Goal: Task Accomplishment & Management: Manage account settings

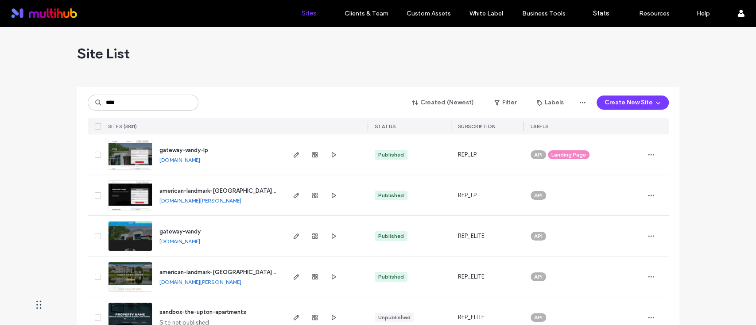
type input "****"
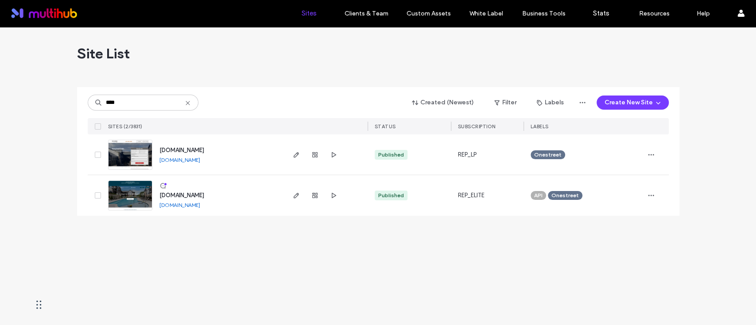
click at [267, 48] on div "Site List" at bounding box center [378, 53] width 602 height 53
click at [294, 196] on use "button" at bounding box center [295, 195] width 5 height 5
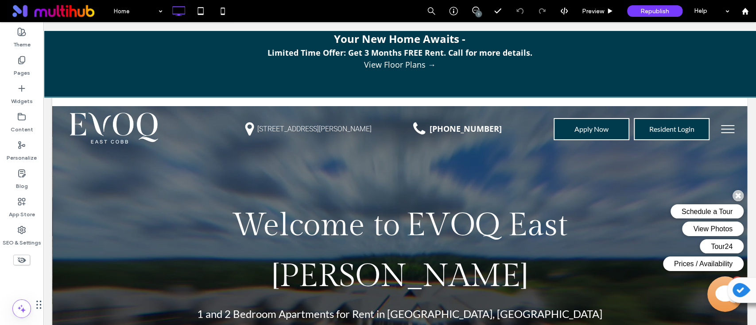
click at [429, 73] on p at bounding box center [399, 76] width 695 height 10
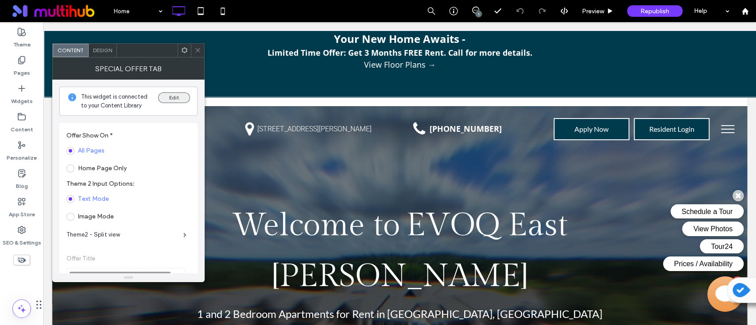
click at [174, 99] on button "Edit" at bounding box center [174, 98] width 32 height 11
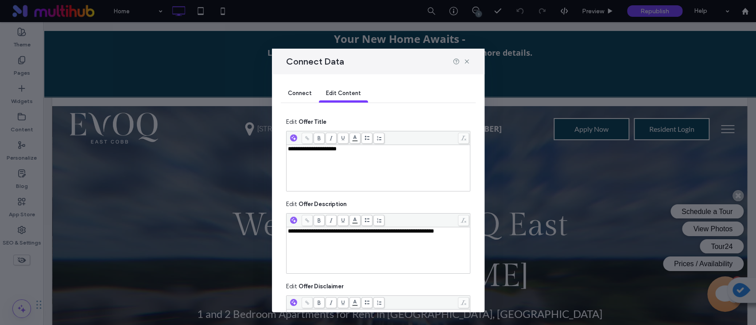
click at [341, 257] on div "**********" at bounding box center [378, 250] width 181 height 44
drag, startPoint x: 465, startPoint y: 63, endPoint x: 414, endPoint y: 58, distance: 51.2
click at [465, 63] on icon at bounding box center [466, 61] width 7 height 7
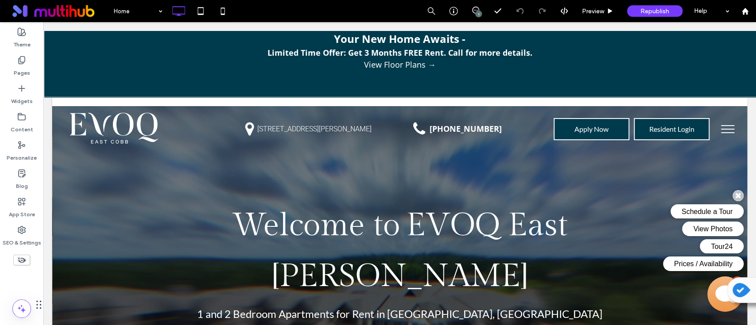
click at [415, 62] on link "View Floor Plans →" at bounding box center [399, 65] width 695 height 12
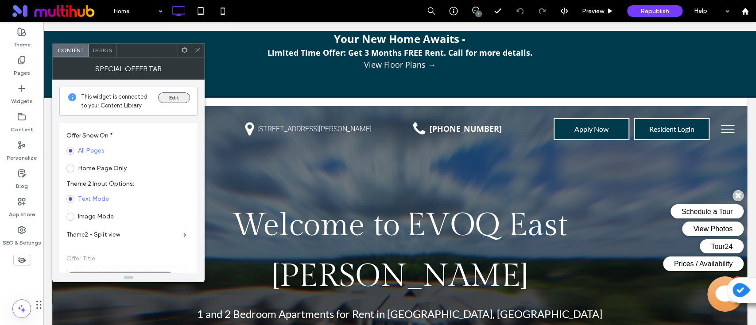
click at [169, 96] on button "Edit" at bounding box center [174, 98] width 32 height 11
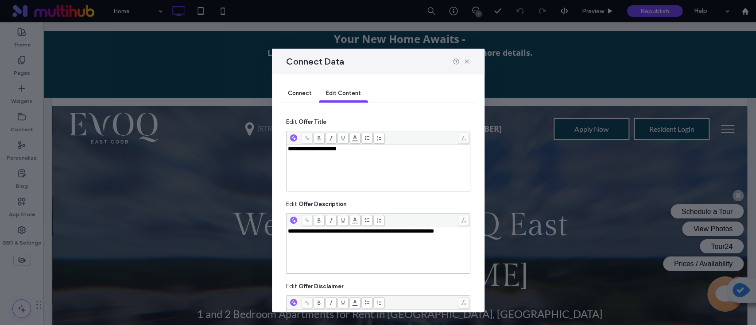
click at [402, 172] on div "**********" at bounding box center [378, 168] width 181 height 44
click at [373, 252] on div "**********" at bounding box center [378, 250] width 181 height 44
click at [354, 235] on div "**********" at bounding box center [378, 231] width 181 height 6
click at [344, 235] on div "**********" at bounding box center [378, 231] width 181 height 6
click at [337, 248] on div "**********" at bounding box center [378, 250] width 181 height 44
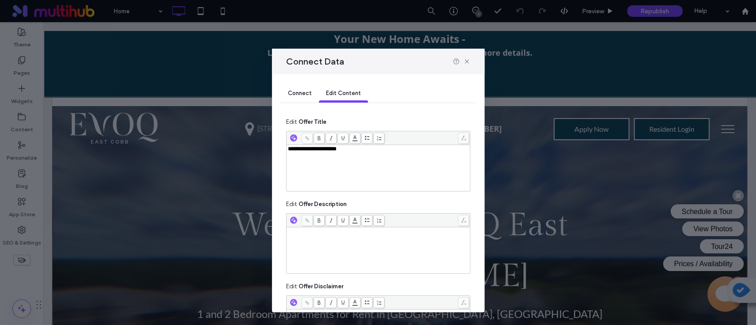
click at [375, 161] on div "**********" at bounding box center [378, 168] width 181 height 44
click at [345, 243] on div "Rich Text Editor" at bounding box center [378, 250] width 181 height 44
click at [347, 259] on div "**********" at bounding box center [378, 250] width 181 height 44
click at [345, 245] on div "**********" at bounding box center [378, 250] width 181 height 44
click at [345, 244] on div "**********" at bounding box center [378, 250] width 181 height 44
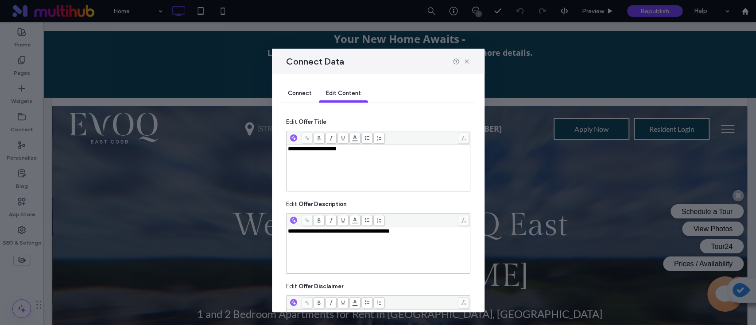
click at [345, 244] on div "**********" at bounding box center [378, 250] width 181 height 44
click at [379, 158] on div "**********" at bounding box center [378, 168] width 181 height 44
click at [386, 156] on div "**********" at bounding box center [378, 168] width 181 height 44
drag, startPoint x: 376, startPoint y: 158, endPoint x: 266, endPoint y: 154, distance: 110.7
click at [241, 155] on div "**********" at bounding box center [378, 162] width 756 height 325
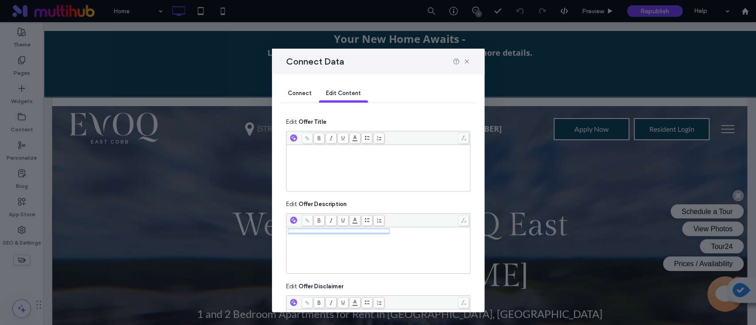
drag, startPoint x: 414, startPoint y: 234, endPoint x: 243, endPoint y: 239, distance: 170.9
click at [243, 239] on div "**********" at bounding box center [378, 162] width 756 height 325
click at [332, 161] on div "Rich Text Editor" at bounding box center [378, 168] width 181 height 44
click at [346, 179] on div "**********" at bounding box center [378, 168] width 181 height 44
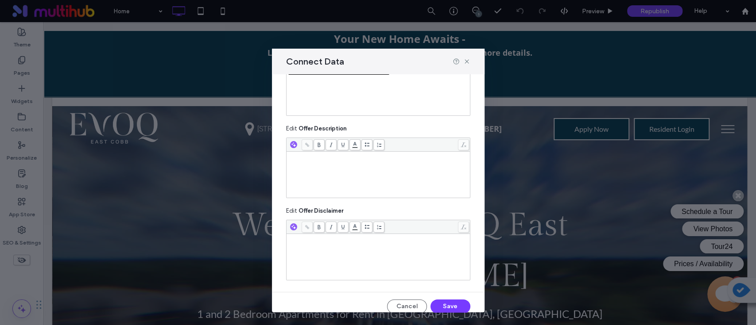
scroll to position [83, 0]
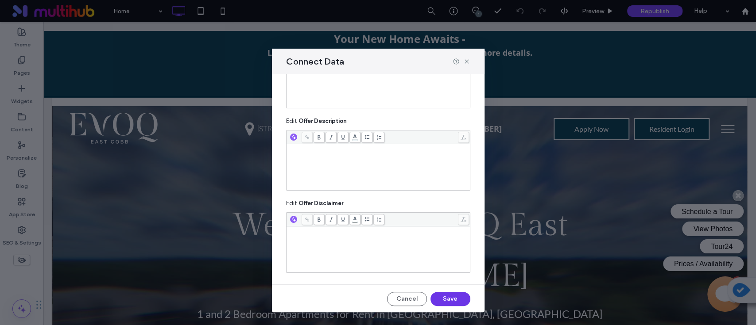
click at [430, 297] on button "Save" at bounding box center [450, 299] width 40 height 14
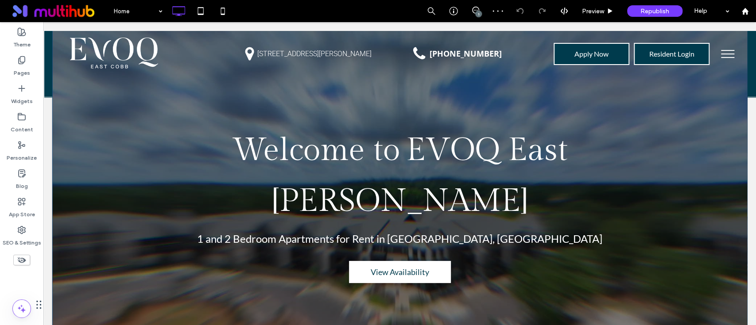
scroll to position [0, 0]
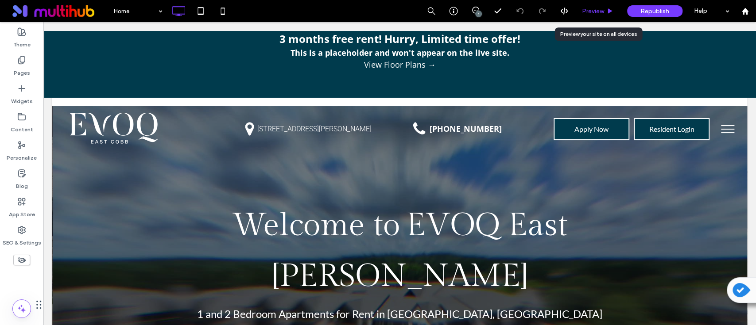
click at [596, 3] on div "Preview" at bounding box center [597, 11] width 45 height 22
click at [588, 15] on div "Preview" at bounding box center [597, 11] width 45 height 22
click at [590, 12] on span "Preview" at bounding box center [593, 12] width 22 height 8
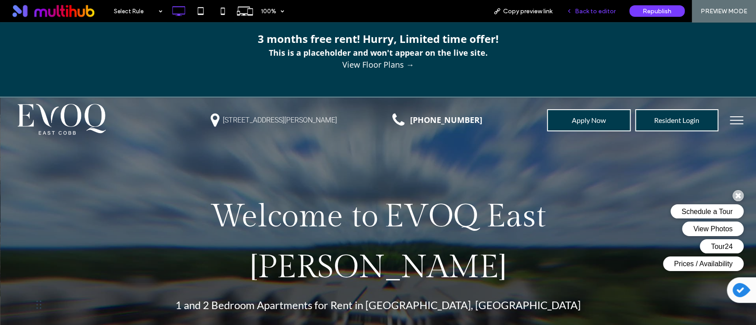
click at [600, 13] on span "Back to editor" at bounding box center [595, 12] width 41 height 8
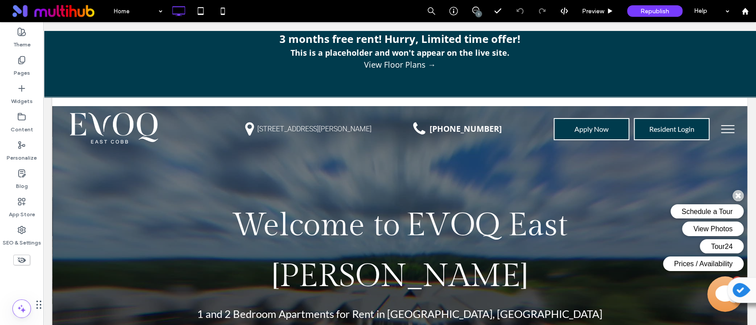
click at [503, 66] on link "View Floor Plans →" at bounding box center [399, 65] width 695 height 12
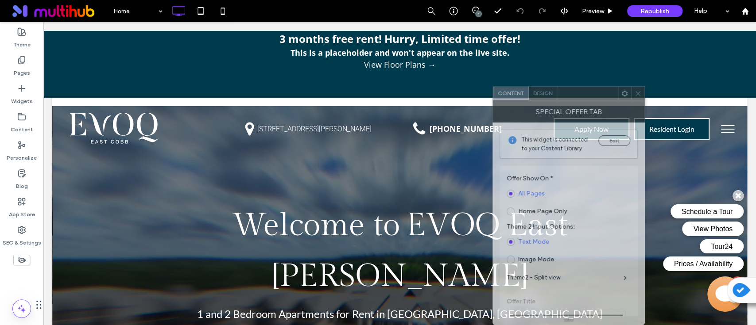
drag, startPoint x: 143, startPoint y: 55, endPoint x: 583, endPoint y: 106, distance: 443.0
click at [583, 106] on div "**********" at bounding box center [568, 205] width 152 height 239
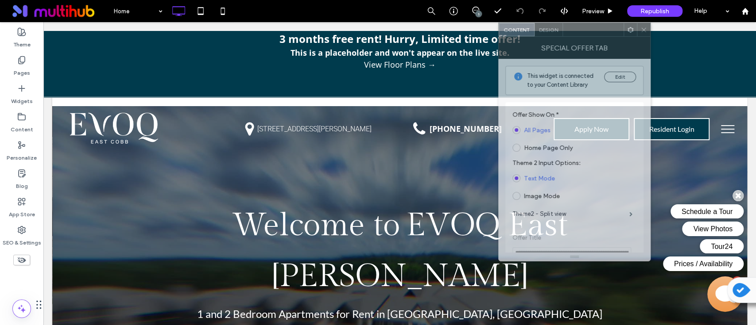
drag, startPoint x: 580, startPoint y: 96, endPoint x: 586, endPoint y: 32, distance: 64.0
click at [586, 32] on div at bounding box center [593, 29] width 61 height 13
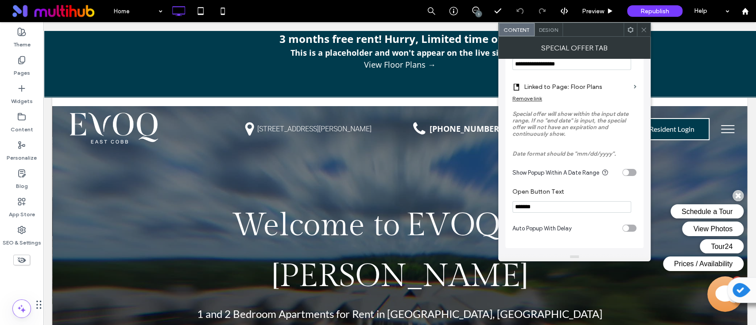
scroll to position [348, 0]
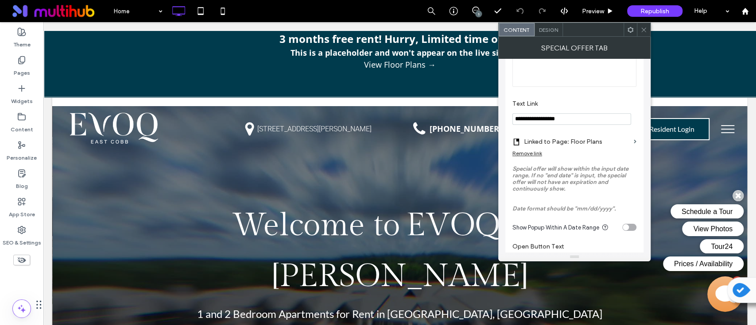
click at [641, 33] on span at bounding box center [643, 29] width 7 height 13
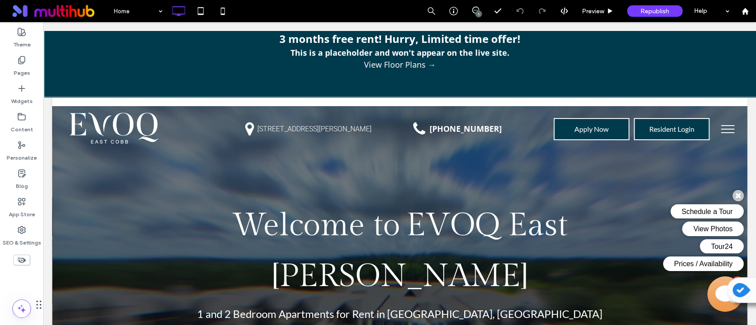
click at [579, 45] on p "3 months free rent! Hurry, Limited time offer!" at bounding box center [399, 39] width 695 height 16
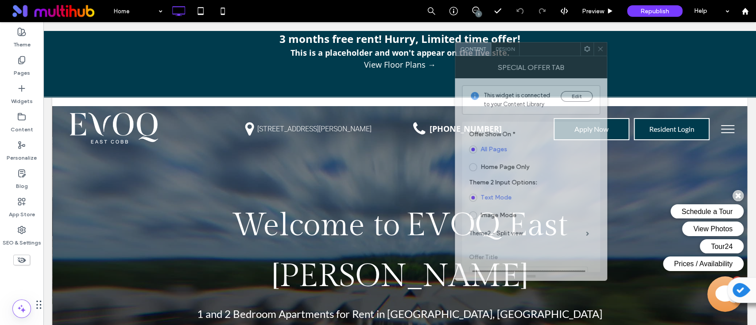
drag, startPoint x: 152, startPoint y: 54, endPoint x: 556, endPoint y: 53, distance: 403.7
click at [556, 53] on div at bounding box center [549, 48] width 61 height 13
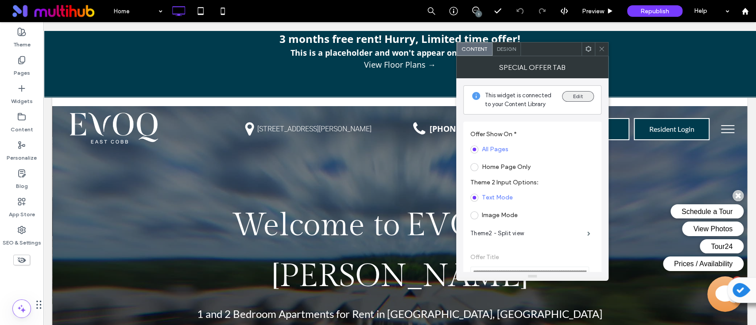
click at [575, 94] on button "Edit" at bounding box center [578, 96] width 32 height 11
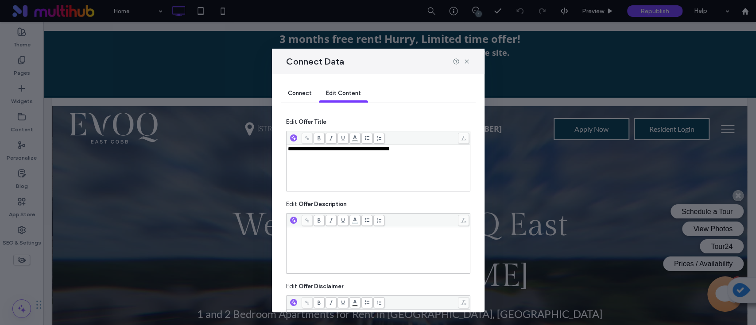
drag, startPoint x: 379, startPoint y: 55, endPoint x: 664, endPoint y: 49, distance: 286.0
click at [664, 49] on div "**********" at bounding box center [378, 162] width 756 height 325
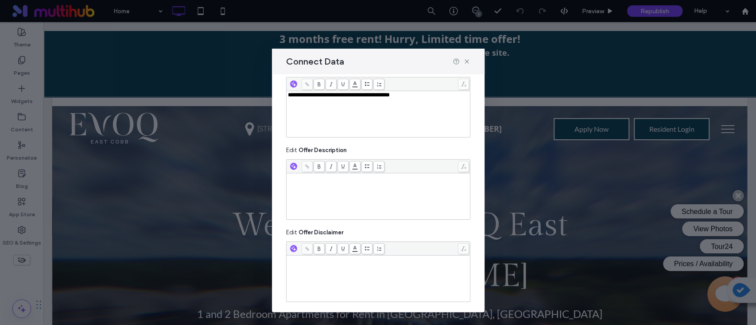
scroll to position [83, 0]
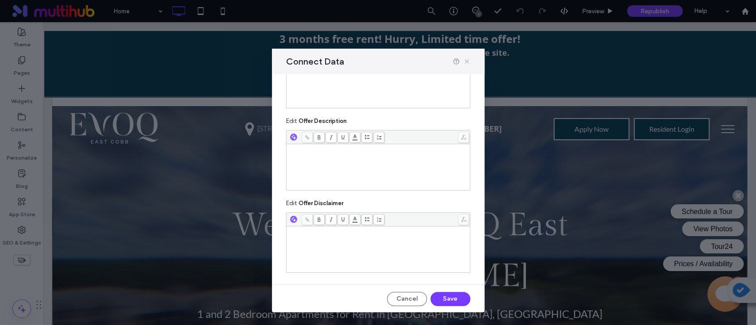
click at [464, 61] on icon at bounding box center [466, 61] width 7 height 7
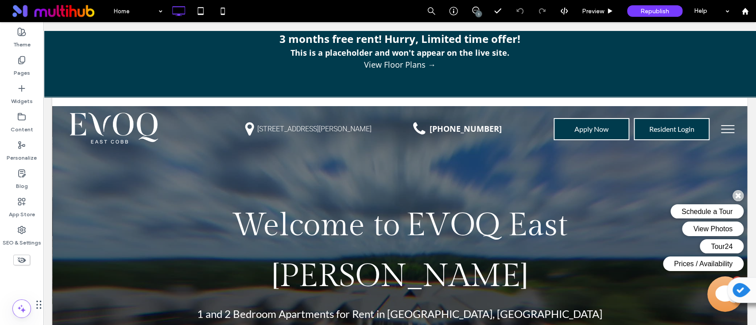
click at [606, 59] on link "View Floor Plans →" at bounding box center [399, 65] width 695 height 12
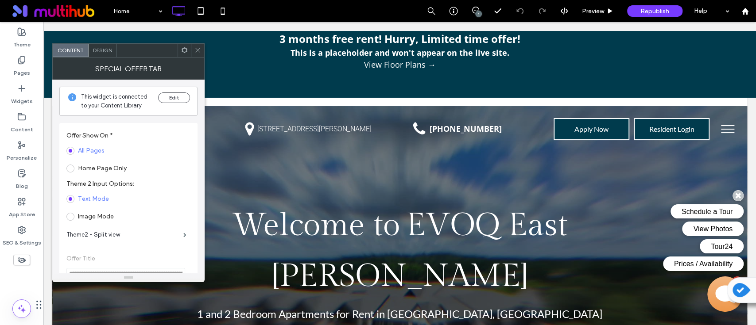
click at [103, 49] on span "Design" at bounding box center [102, 50] width 19 height 7
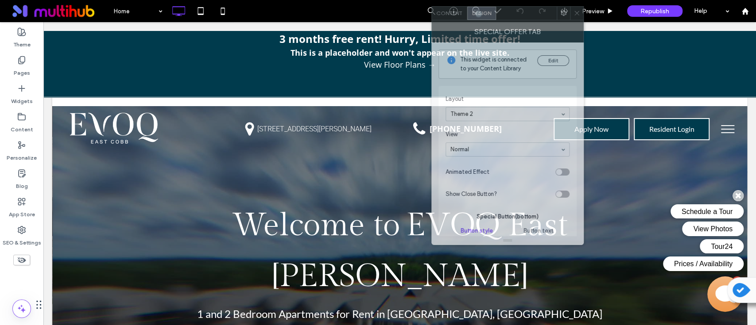
drag, startPoint x: 228, startPoint y: 45, endPoint x: 502, endPoint y: 13, distance: 276.8
click at [502, 13] on div at bounding box center [526, 13] width 61 height 13
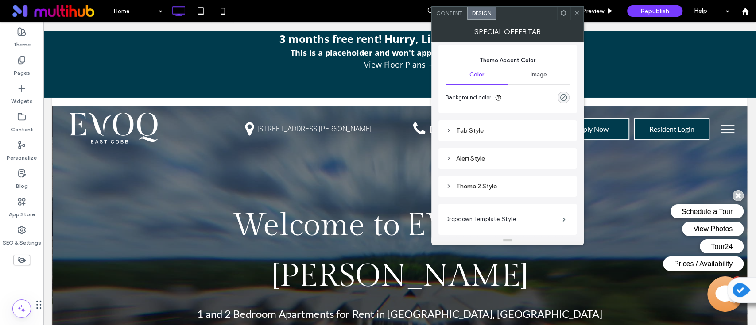
scroll to position [496, 0]
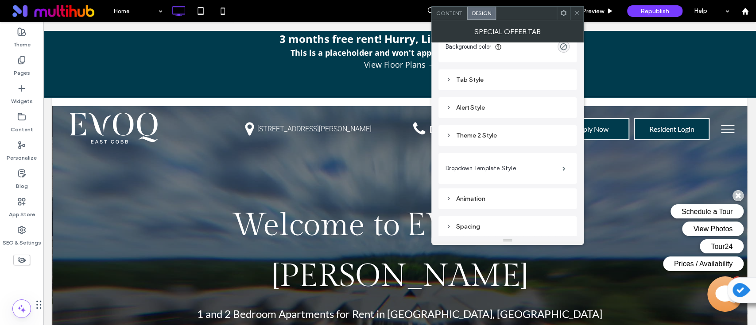
click at [482, 142] on div "Theme 2 Style" at bounding box center [507, 135] width 138 height 21
click at [491, 132] on div "Theme 2 Style" at bounding box center [507, 136] width 124 height 8
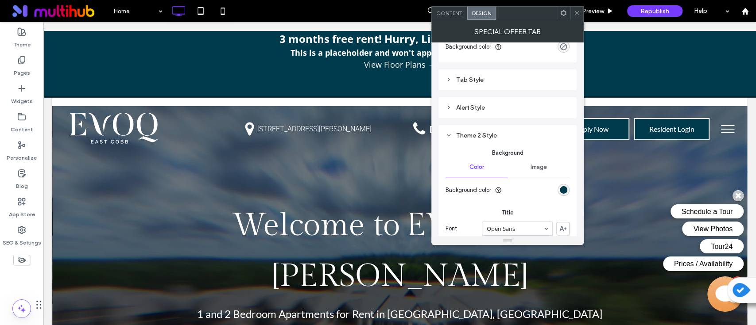
click at [483, 100] on div "Alert Style" at bounding box center [507, 107] width 138 height 21
click at [483, 104] on div "Alert Style" at bounding box center [507, 108] width 124 height 8
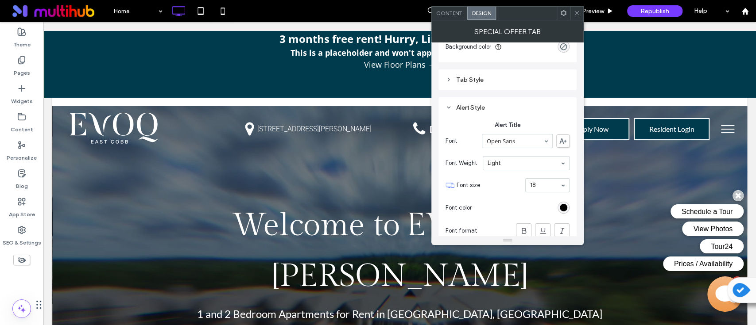
click at [483, 104] on div "Alert Style" at bounding box center [507, 108] width 124 height 8
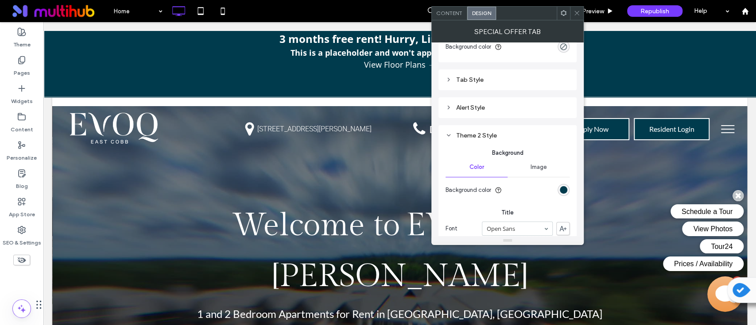
click at [476, 142] on div "Background Color Image Background color" at bounding box center [507, 172] width 124 height 60
click at [479, 136] on div "Theme 2 Style" at bounding box center [507, 136] width 124 height 8
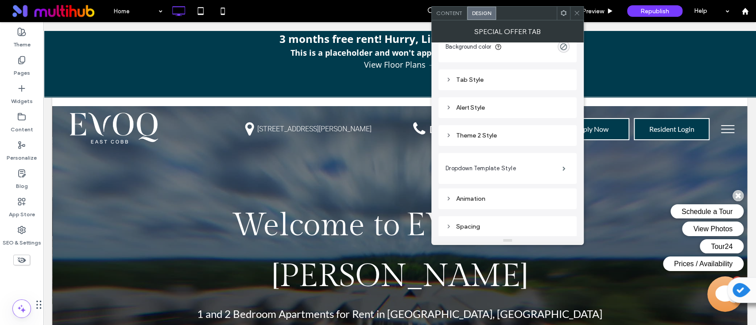
click at [446, 133] on icon at bounding box center [448, 135] width 6 height 6
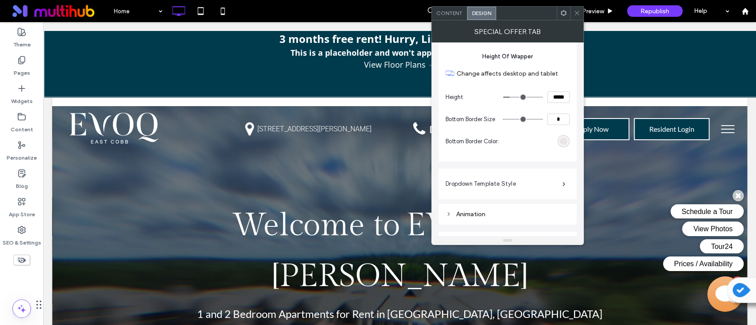
scroll to position [1434, 0]
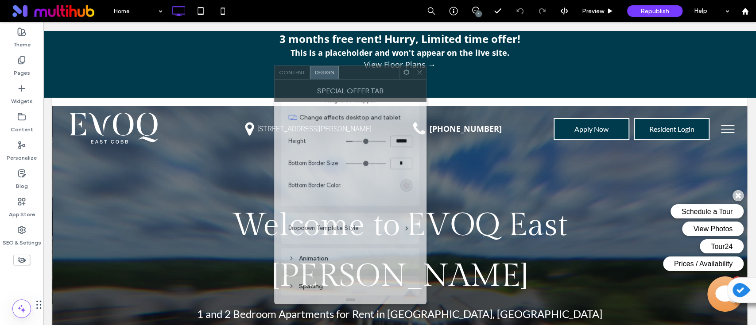
drag, startPoint x: 521, startPoint y: 19, endPoint x: 352, endPoint y: 92, distance: 183.6
click at [354, 91] on div "Content Design Special Offer Tab This widget is connected to your Content Libra…" at bounding box center [350, 185] width 152 height 239
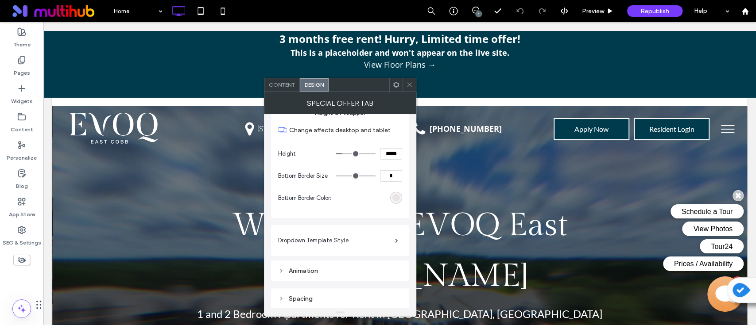
type input "***"
type input "*****"
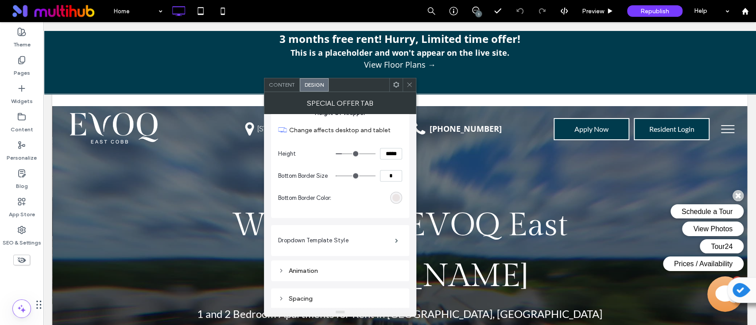
type input "***"
type input "*****"
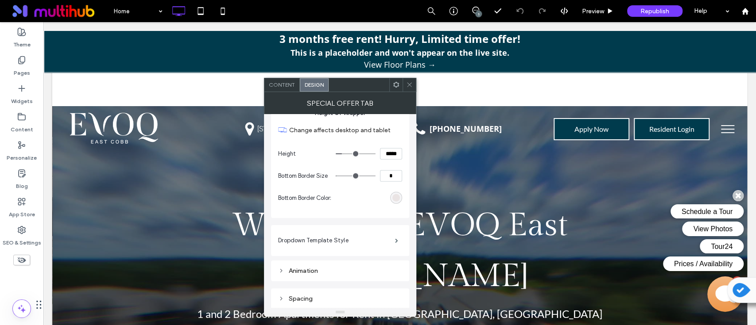
type input "***"
type input "*****"
type input "***"
type input "*****"
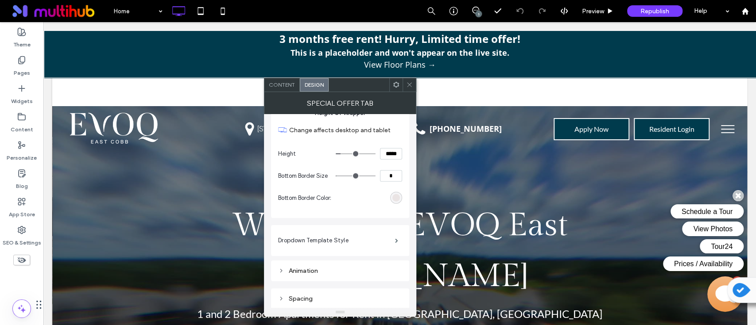
type input "***"
click at [343, 154] on input "range" at bounding box center [356, 154] width 40 height 1
drag, startPoint x: 427, startPoint y: 174, endPoint x: 451, endPoint y: 174, distance: 23.9
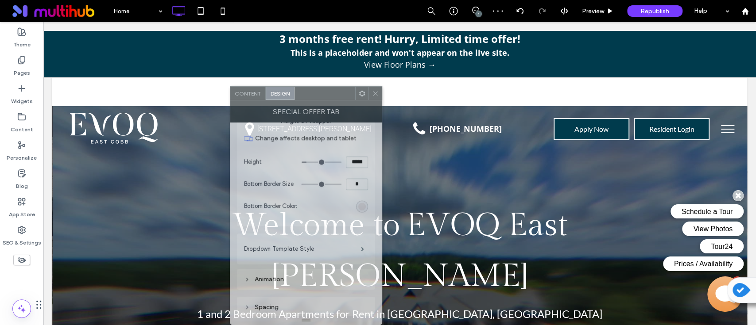
drag, startPoint x: 367, startPoint y: 90, endPoint x: 333, endPoint y: 104, distance: 37.0
click at [333, 104] on div "Content Design Special Offer Tab This widget is connected to your Content Libra…" at bounding box center [306, 205] width 152 height 239
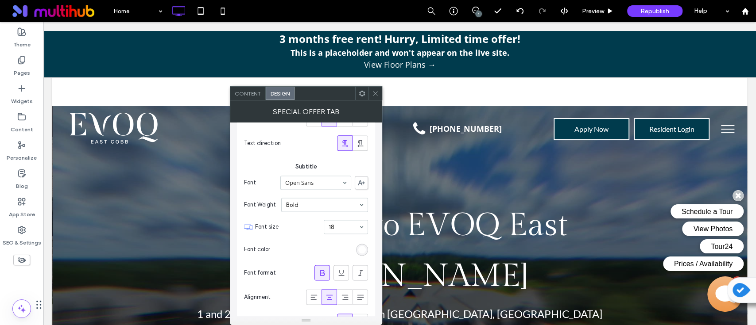
scroll to position [843, 0]
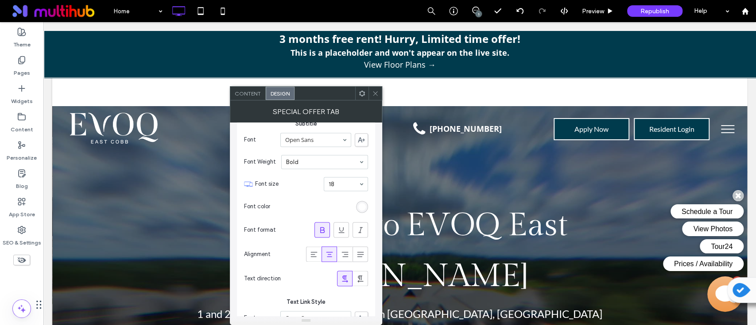
click at [375, 95] on icon at bounding box center [375, 93] width 7 height 7
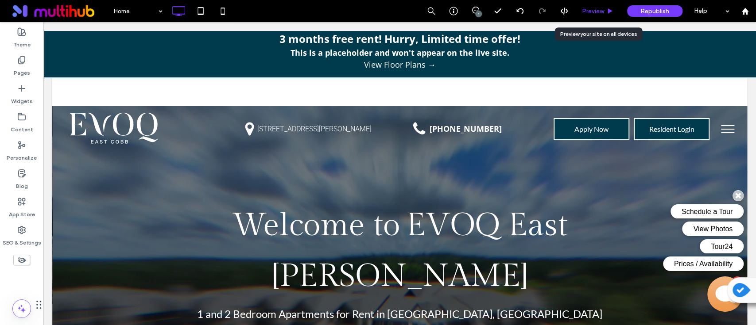
click at [607, 8] on icon at bounding box center [609, 11] width 7 height 7
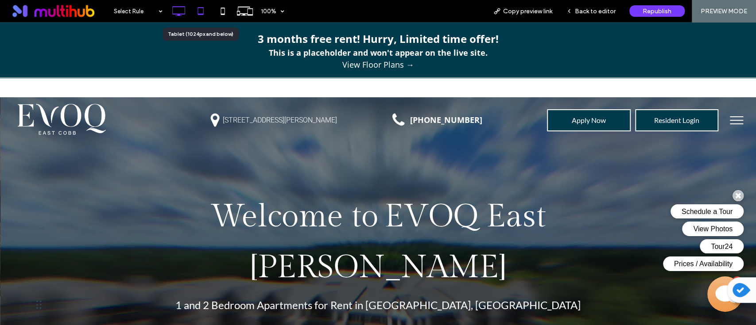
click at [199, 13] on icon at bounding box center [201, 11] width 18 height 18
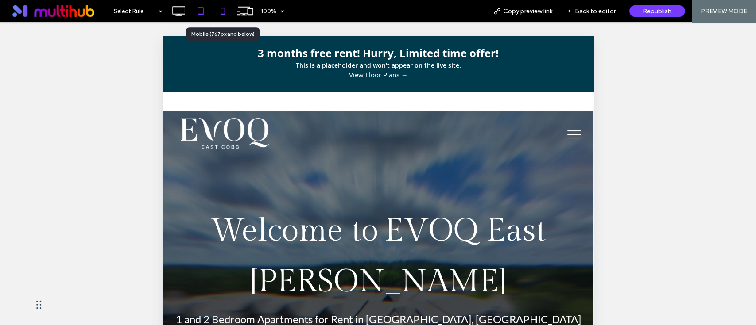
click at [223, 8] on use at bounding box center [222, 11] width 4 height 7
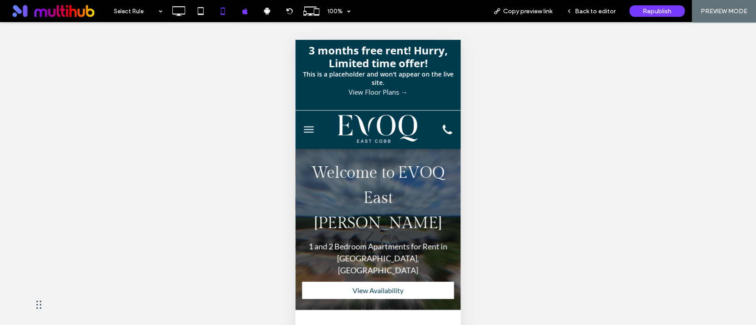
click at [661, 11] on span "Republish" at bounding box center [656, 12] width 29 height 8
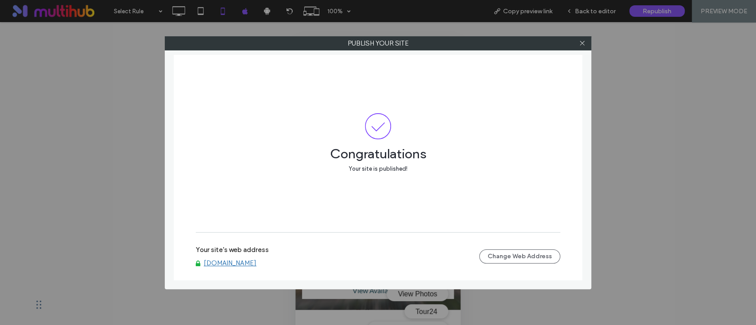
click at [237, 260] on link "www.evoqeastcobb.com" at bounding box center [230, 263] width 53 height 8
click at [581, 43] on use at bounding box center [581, 43] width 4 height 4
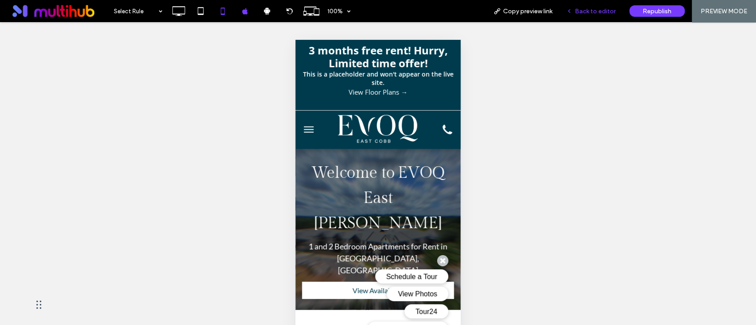
click at [599, 15] on div "Back to editor" at bounding box center [590, 11] width 63 height 22
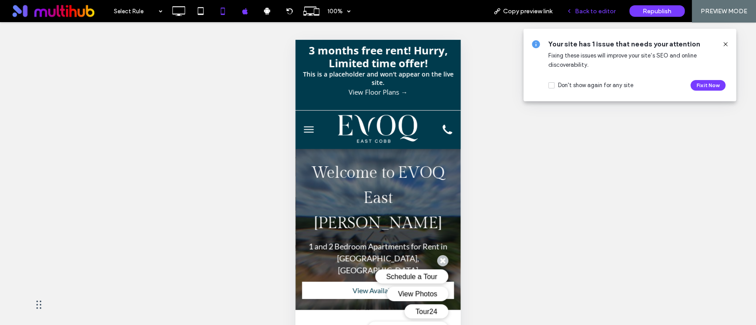
click at [599, 14] on span "Back to editor" at bounding box center [595, 12] width 41 height 8
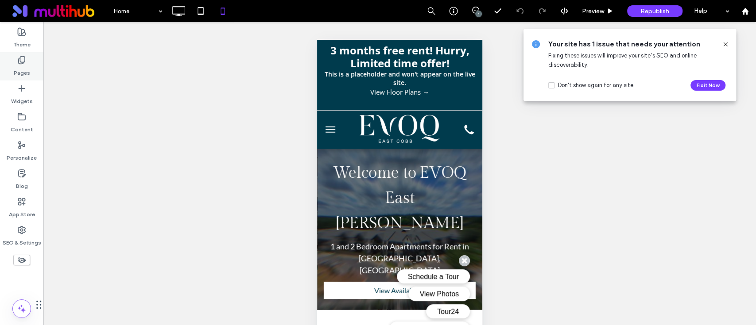
click at [28, 54] on div "Pages" at bounding box center [21, 66] width 43 height 28
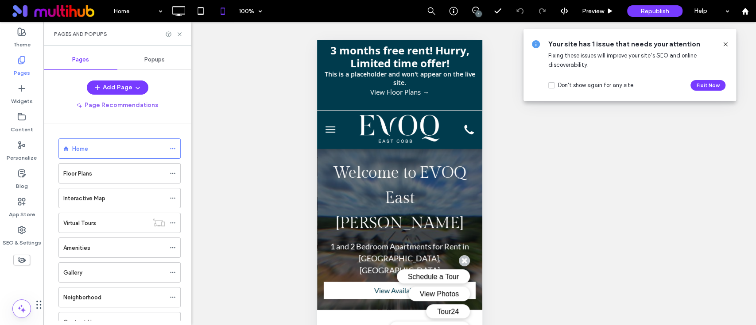
click at [154, 62] on span "Popups" at bounding box center [154, 59] width 20 height 7
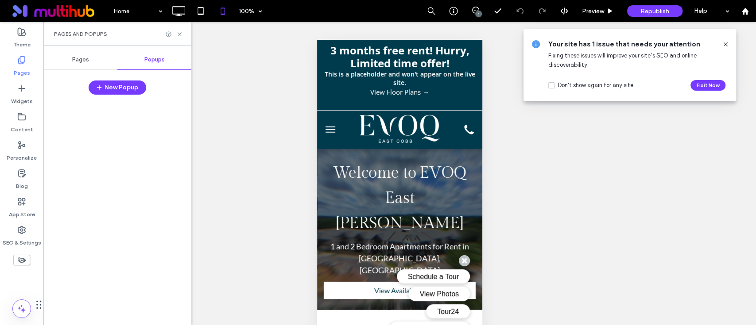
click at [154, 61] on span "Popups" at bounding box center [154, 59] width 20 height 7
click at [71, 61] on div "Pages" at bounding box center [80, 59] width 74 height 19
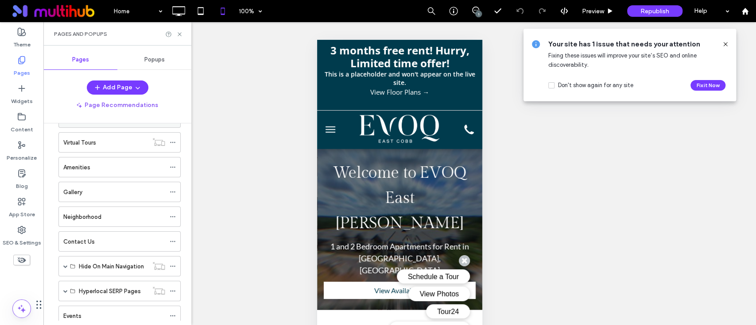
scroll to position [106, 0]
click at [180, 35] on icon at bounding box center [179, 34] width 7 height 7
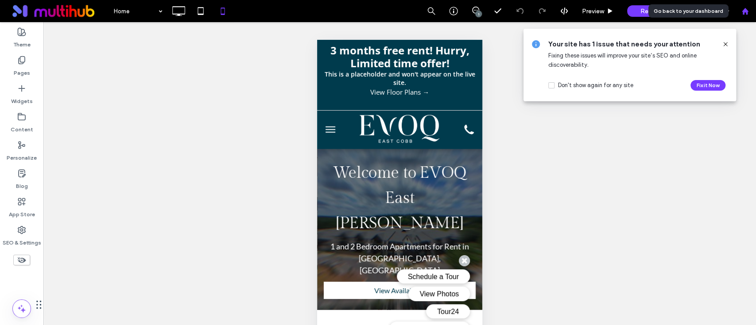
click at [742, 6] on div at bounding box center [745, 11] width 22 height 22
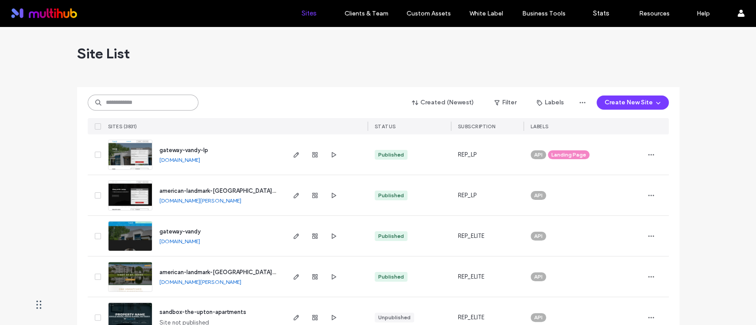
click at [116, 100] on input at bounding box center [143, 103] width 111 height 16
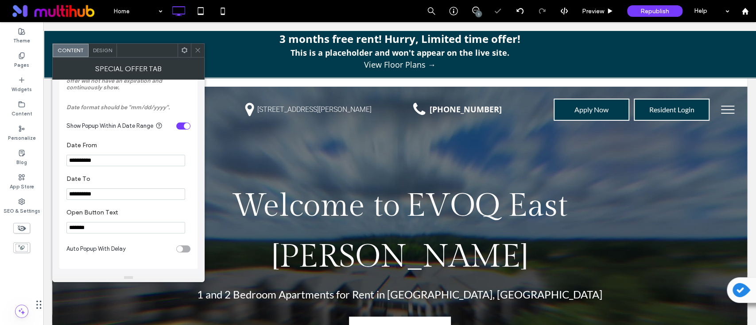
click at [112, 162] on input "**********" at bounding box center [125, 161] width 119 height 12
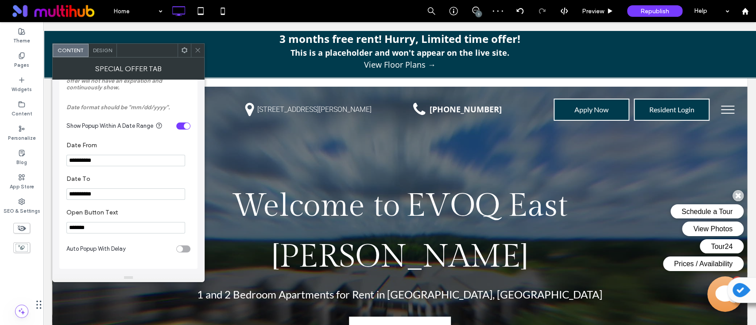
click at [130, 197] on input "**********" at bounding box center [125, 195] width 119 height 12
click at [130, 196] on input "**********" at bounding box center [125, 195] width 119 height 12
click at [117, 157] on input "**********" at bounding box center [125, 161] width 119 height 12
type input "**********"
click at [106, 189] on input "**********" at bounding box center [125, 195] width 119 height 12
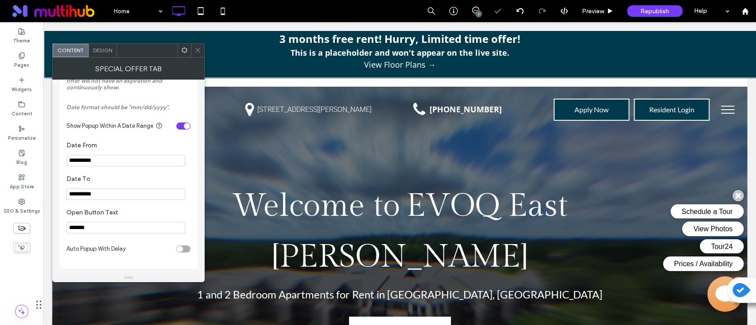
type input "**********"
click at [129, 168] on section "**********" at bounding box center [128, 154] width 124 height 34
click at [198, 58] on div "Special Offer Tab" at bounding box center [128, 69] width 152 height 22
click at [198, 54] on span at bounding box center [197, 50] width 7 height 13
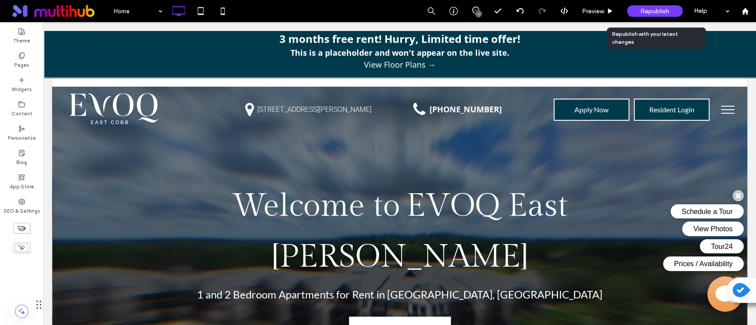
click at [651, 8] on span "Republish" at bounding box center [654, 12] width 29 height 8
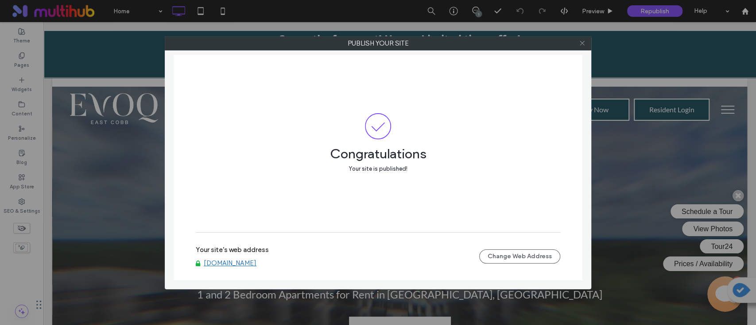
click at [584, 45] on icon at bounding box center [582, 43] width 7 height 7
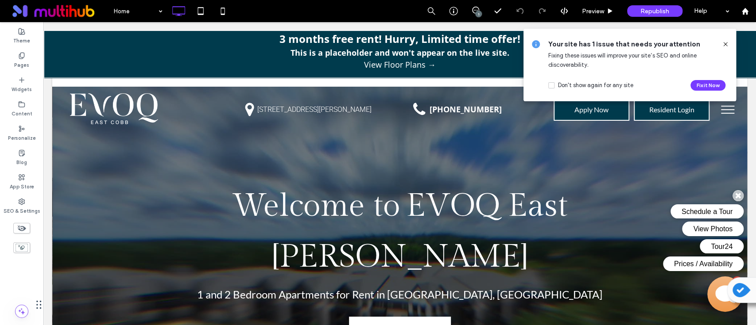
click at [723, 41] on icon at bounding box center [725, 44] width 7 height 7
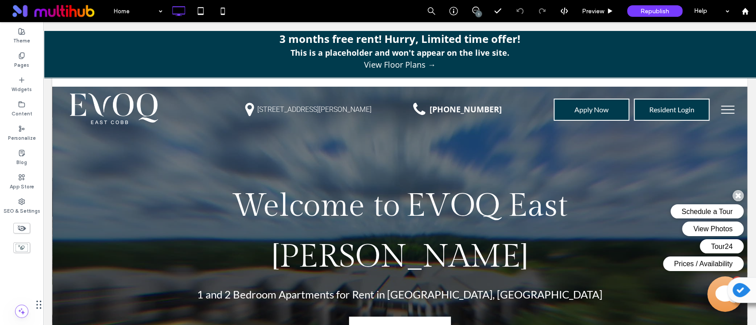
click at [317, 55] on div "This is a placeholder and won't appear on the live site." at bounding box center [399, 53] width 695 height 12
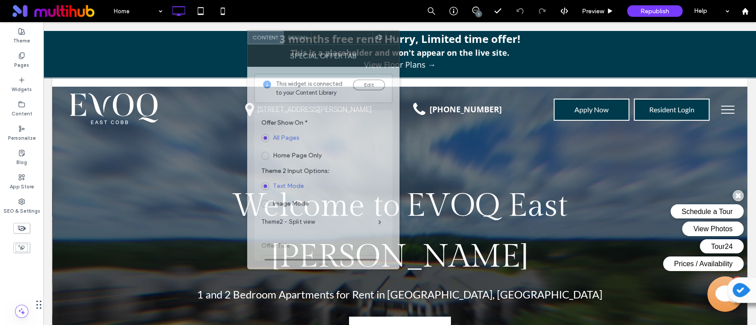
drag, startPoint x: 152, startPoint y: 58, endPoint x: 340, endPoint y: 75, distance: 188.9
click at [348, 46] on div "Special Offer Tab" at bounding box center [323, 56] width 152 height 22
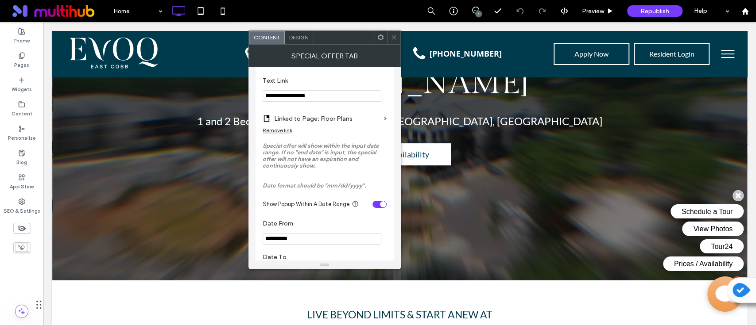
scroll to position [476, 0]
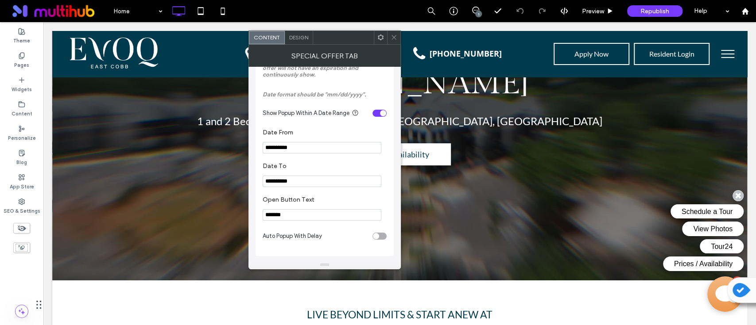
click at [321, 176] on input "**********" at bounding box center [322, 182] width 119 height 12
drag, startPoint x: 347, startPoint y: 201, endPoint x: 225, endPoint y: 181, distance: 122.9
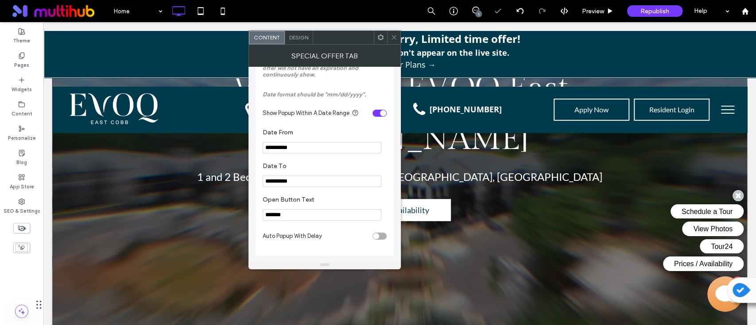
type input "**********"
click at [331, 172] on section "**********" at bounding box center [325, 175] width 124 height 34
click at [394, 35] on icon at bounding box center [393, 37] width 7 height 7
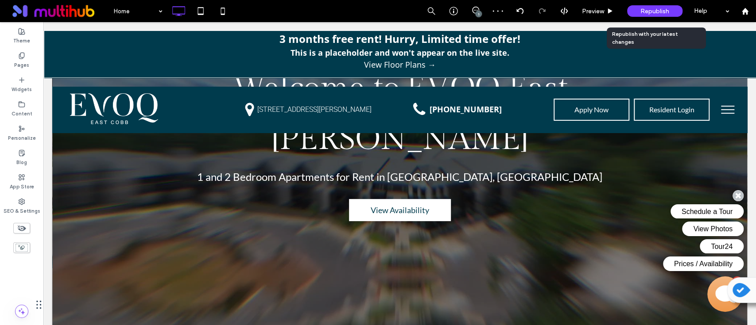
click at [667, 13] on span "Republish" at bounding box center [654, 12] width 29 height 8
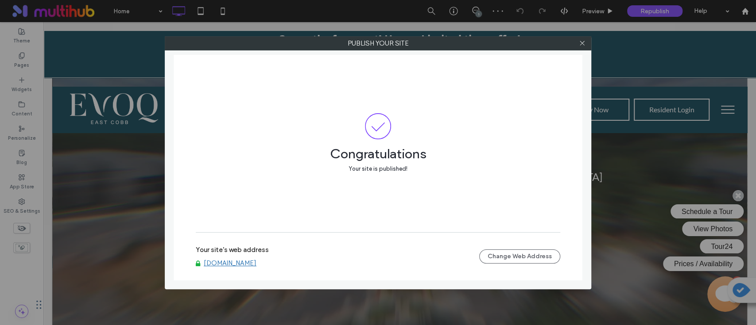
click at [249, 264] on link "[DOMAIN_NAME]" at bounding box center [230, 263] width 53 height 8
click at [581, 41] on icon at bounding box center [582, 43] width 7 height 7
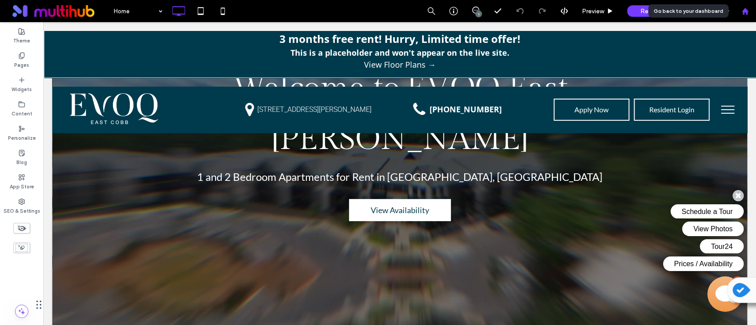
click at [749, 19] on div at bounding box center [745, 11] width 22 height 22
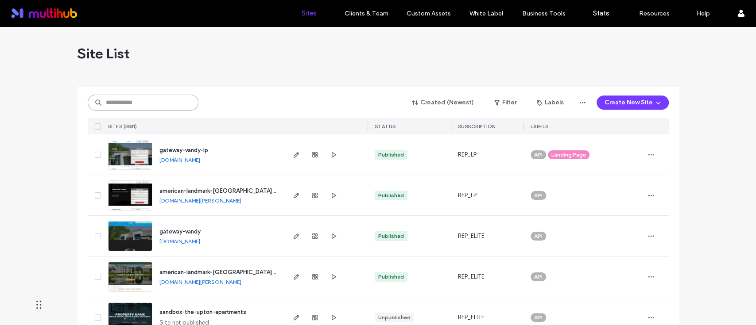
click at [164, 106] on input at bounding box center [143, 103] width 111 height 16
type input "****"
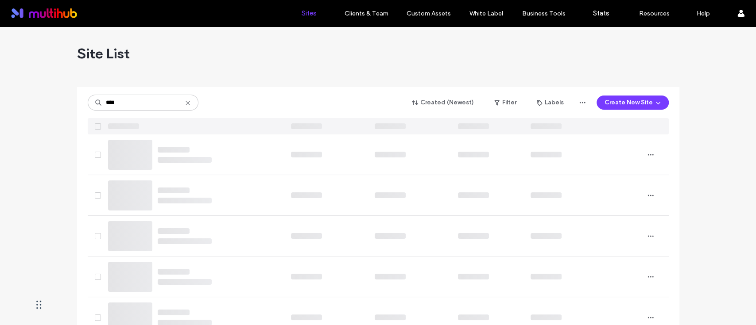
click at [236, 95] on div "**** Created (Newest) Filter Labels Create New Site" at bounding box center [378, 102] width 581 height 17
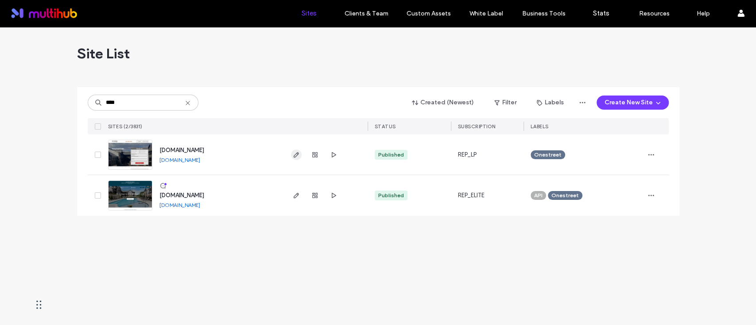
click at [291, 155] on span "button" at bounding box center [296, 155] width 11 height 11
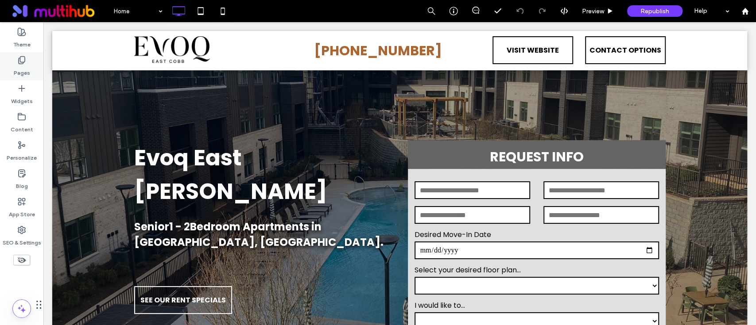
click at [32, 56] on div "Pages" at bounding box center [21, 66] width 43 height 28
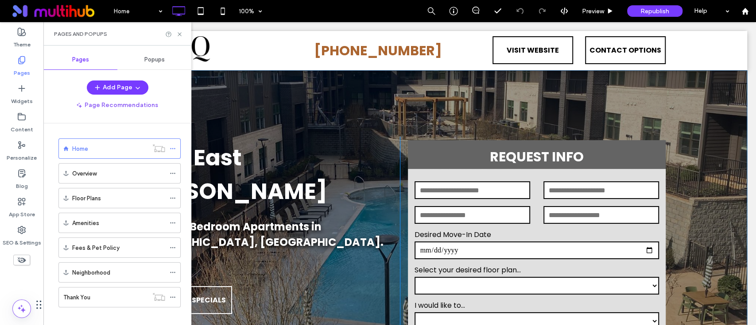
click at [282, 116] on div "**********" at bounding box center [399, 245] width 695 height 351
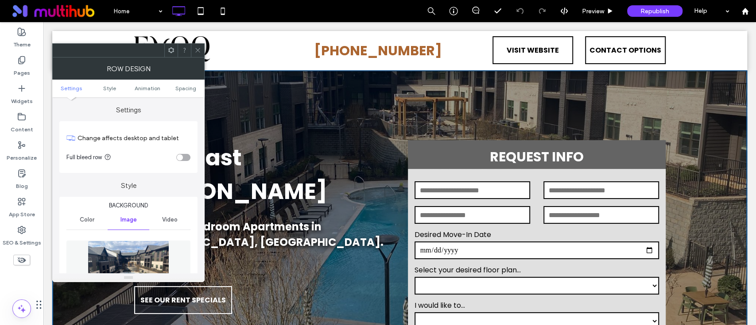
click at [198, 48] on icon at bounding box center [197, 50] width 7 height 7
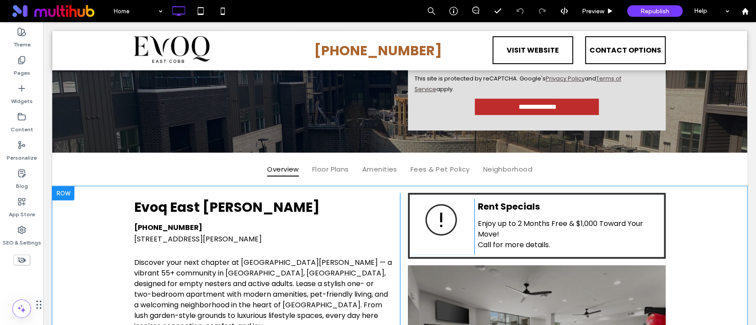
scroll to position [354, 0]
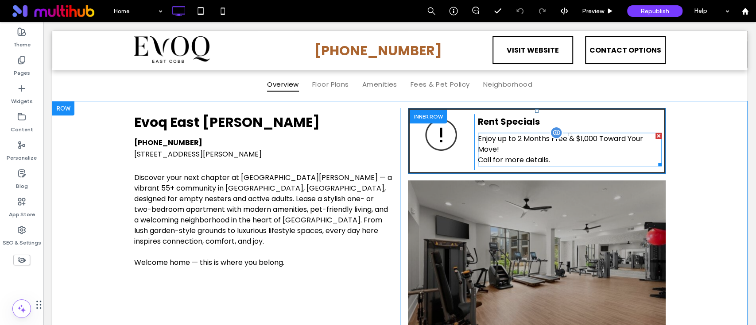
click at [536, 157] on div "Enjoy up to 2 Months Free & $1,000 Toward Your Move! Call for more details." at bounding box center [570, 150] width 184 height 34
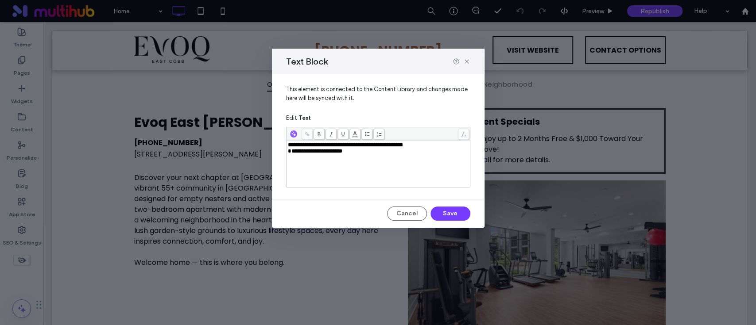
click at [377, 159] on div "**********" at bounding box center [378, 164] width 181 height 44
click at [453, 211] on button "Save" at bounding box center [450, 214] width 40 height 14
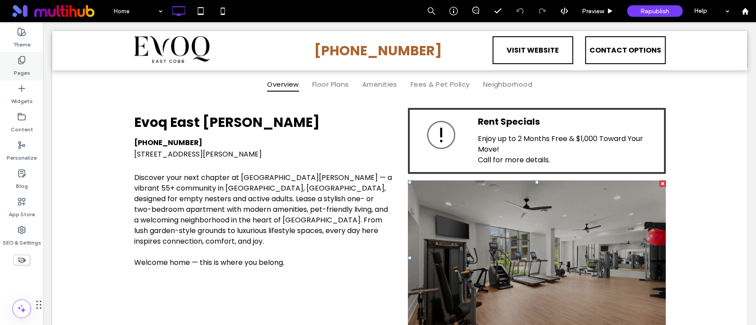
click at [25, 67] on label "Pages" at bounding box center [22, 71] width 16 height 12
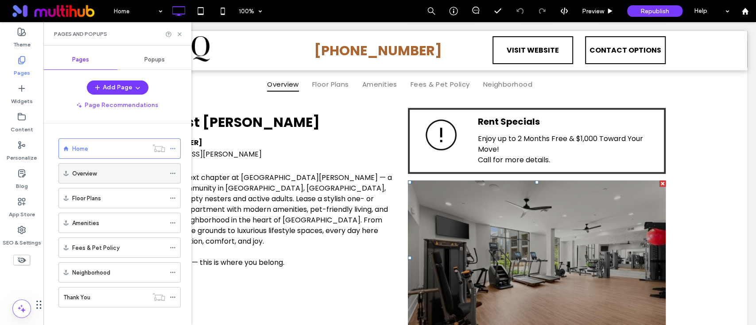
click at [128, 175] on div "Overview" at bounding box center [118, 173] width 93 height 9
click at [93, 174] on div at bounding box center [378, 162] width 756 height 325
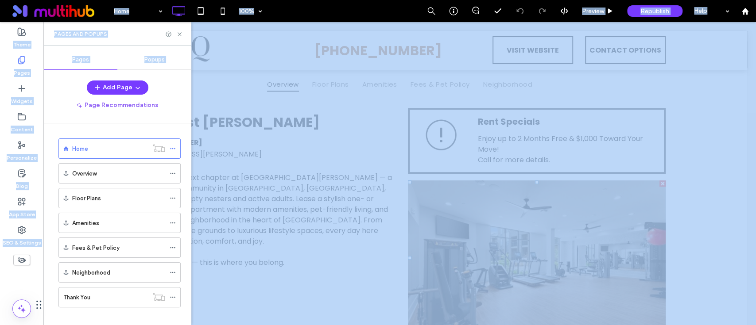
click at [93, 174] on div at bounding box center [378, 162] width 756 height 325
click at [178, 35] on div at bounding box center [378, 162] width 756 height 325
click at [178, 36] on div at bounding box center [378, 162] width 756 height 325
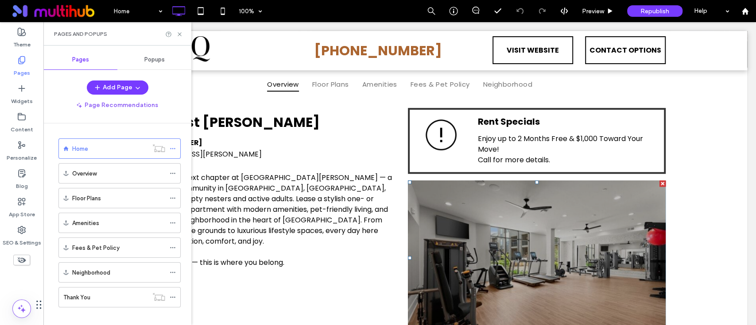
click at [178, 36] on div at bounding box center [378, 162] width 756 height 325
click at [181, 33] on div at bounding box center [378, 162] width 756 height 325
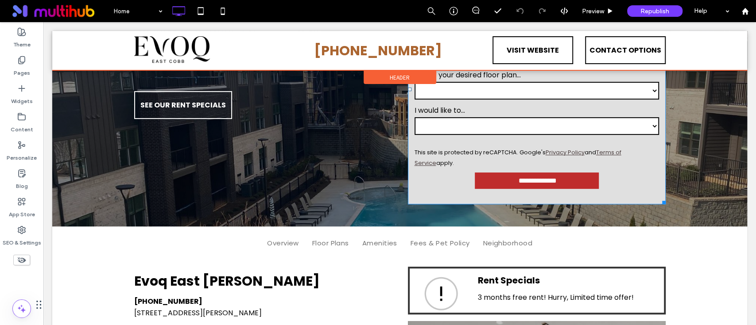
scroll to position [177, 0]
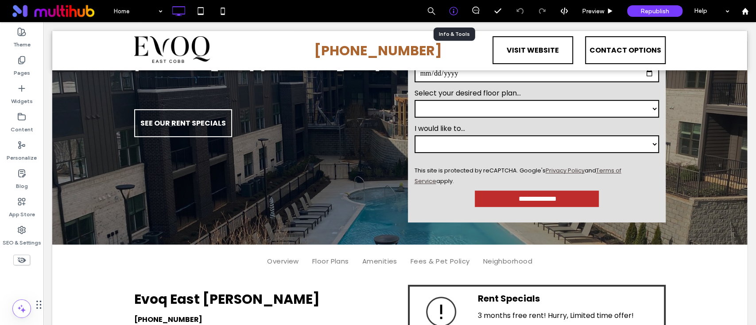
click at [450, 13] on use at bounding box center [453, 11] width 8 height 8
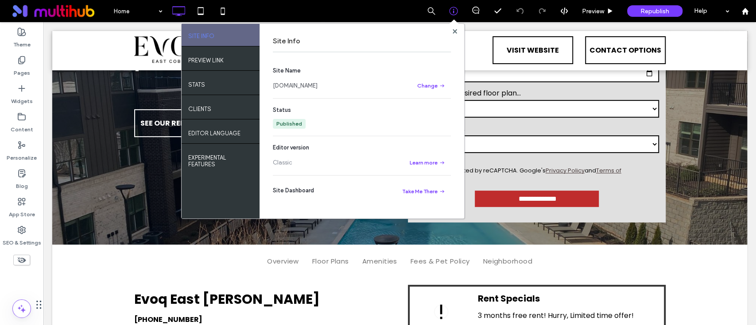
click at [315, 84] on link "rentnow.evoqeastcobb.com" at bounding box center [295, 85] width 45 height 9
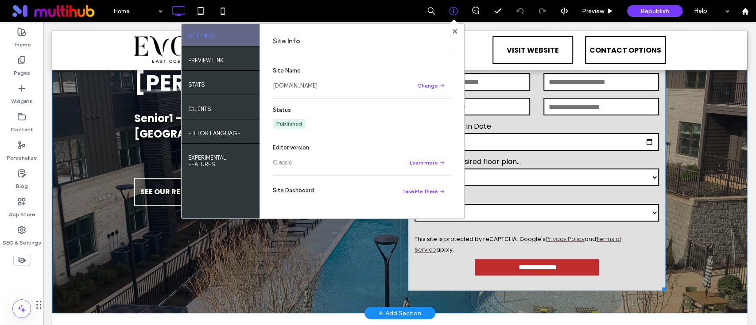
scroll to position [0, 0]
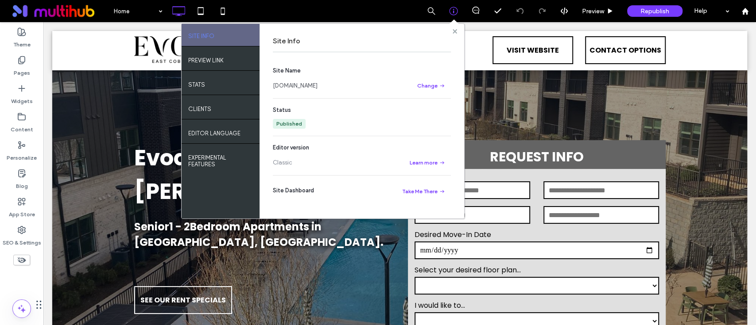
click at [455, 29] on icon at bounding box center [454, 31] width 4 height 4
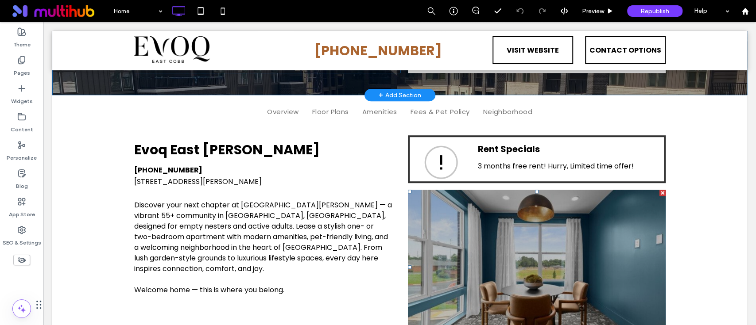
scroll to position [295, 0]
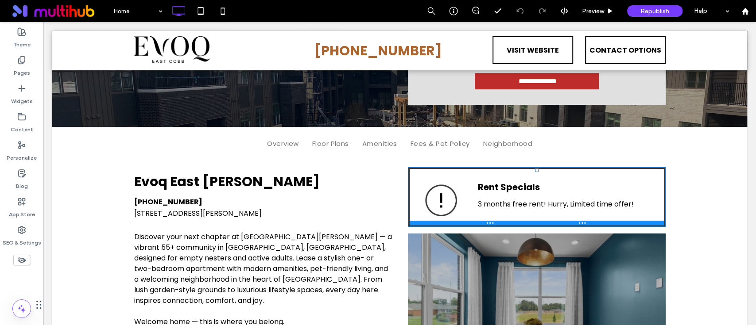
drag, startPoint x: 508, startPoint y: 212, endPoint x: 511, endPoint y: 225, distance: 12.7
click at [511, 225] on div at bounding box center [536, 223] width 254 height 4
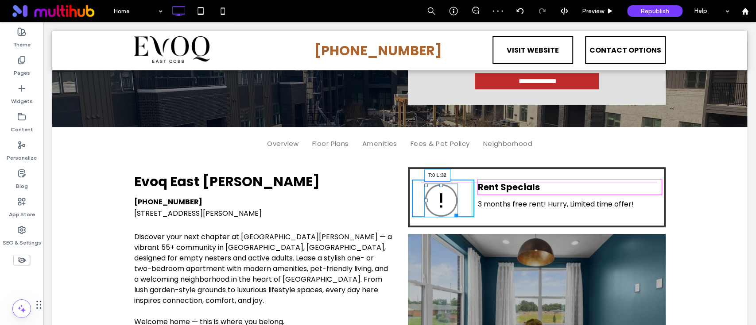
drag, startPoint x: 421, startPoint y: 188, endPoint x: 423, endPoint y: 183, distance: 5.2
click at [424, 184] on div at bounding box center [426, 186] width 4 height 4
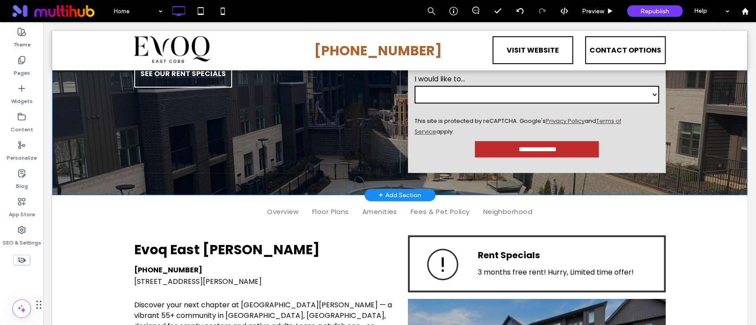
scroll to position [236, 0]
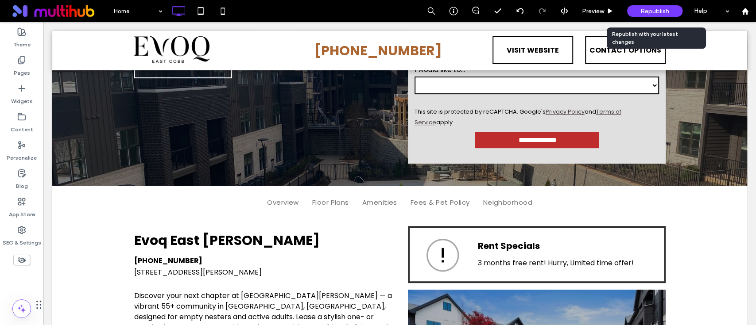
click at [650, 9] on span "Republish" at bounding box center [654, 12] width 29 height 8
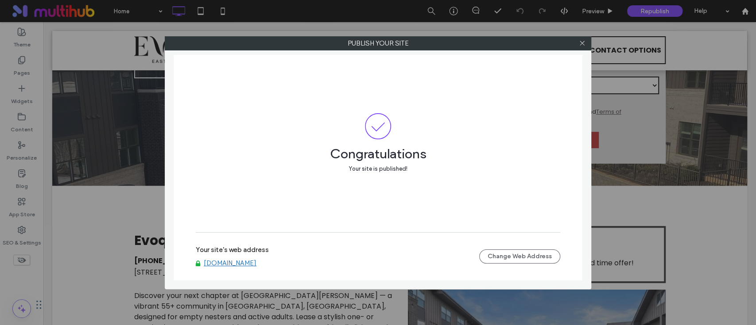
click at [586, 44] on div at bounding box center [581, 43] width 13 height 13
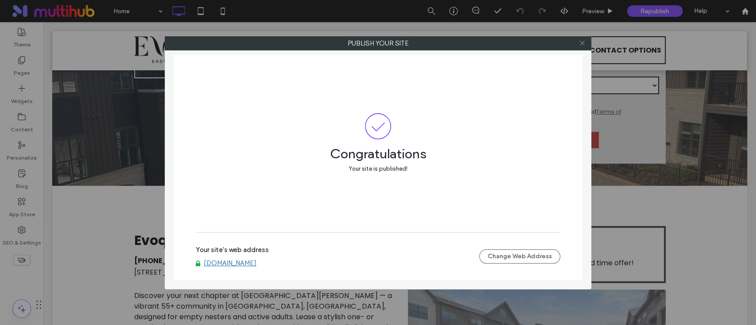
click at [582, 43] on use at bounding box center [581, 43] width 4 height 4
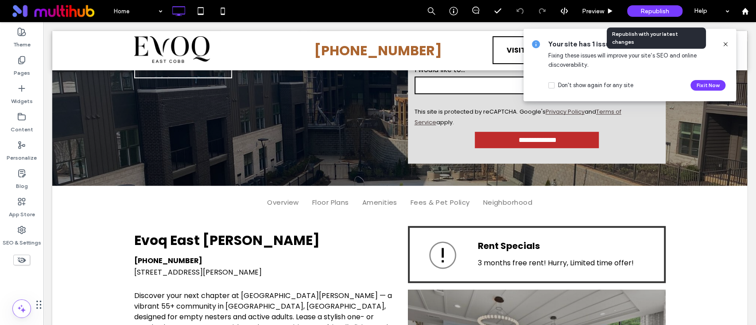
click at [658, 10] on span "Republish" at bounding box center [654, 12] width 29 height 8
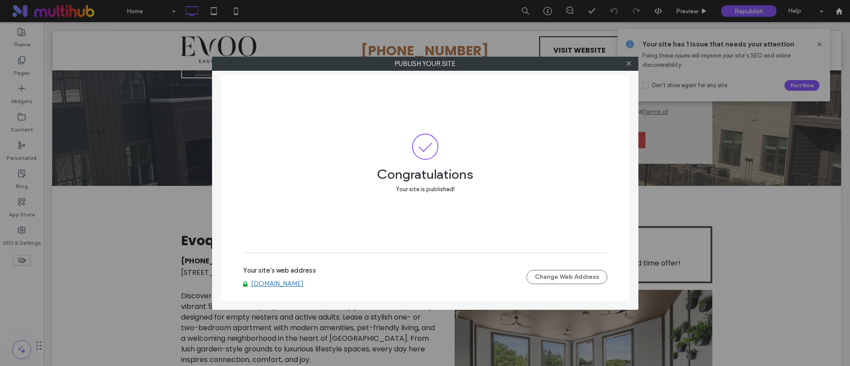
click at [277, 282] on link "rentnow.evoqeastcobb.com" at bounding box center [277, 284] width 53 height 8
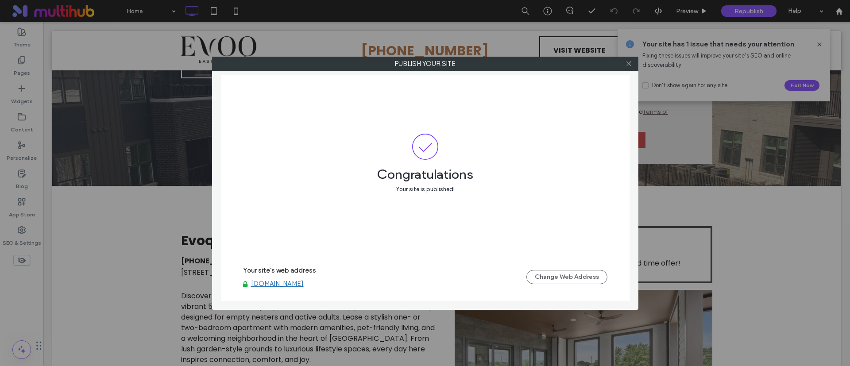
click at [633, 63] on div at bounding box center [628, 63] width 13 height 13
click at [630, 60] on icon at bounding box center [629, 63] width 7 height 7
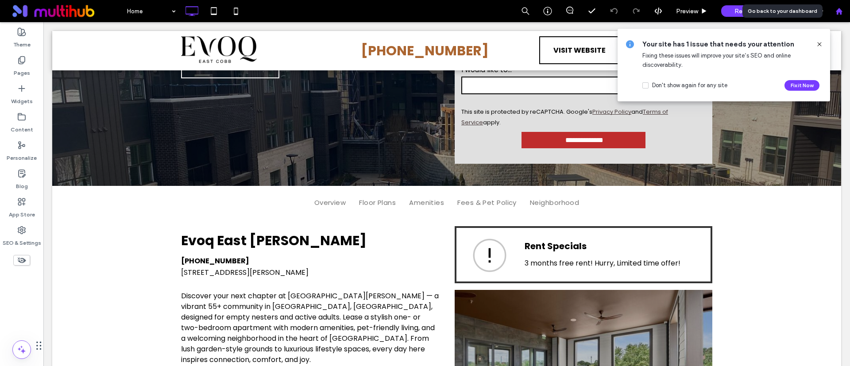
click at [755, 18] on div at bounding box center [839, 11] width 22 height 22
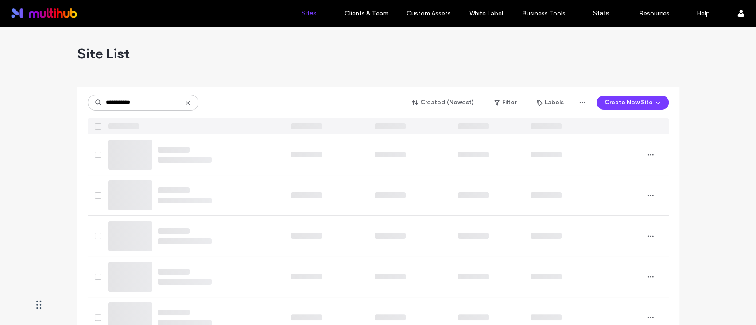
click at [193, 74] on div "Site List" at bounding box center [378, 53] width 602 height 53
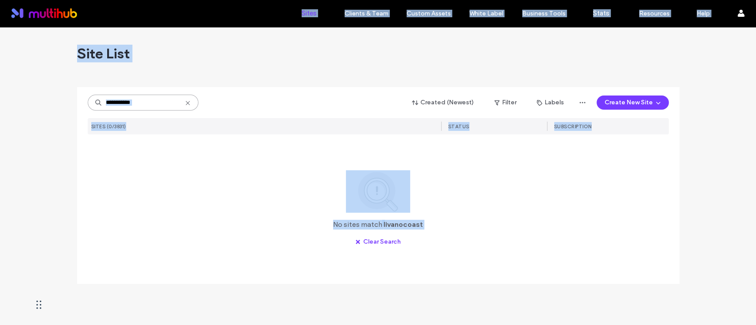
click at [135, 105] on input "**********" at bounding box center [143, 103] width 111 height 16
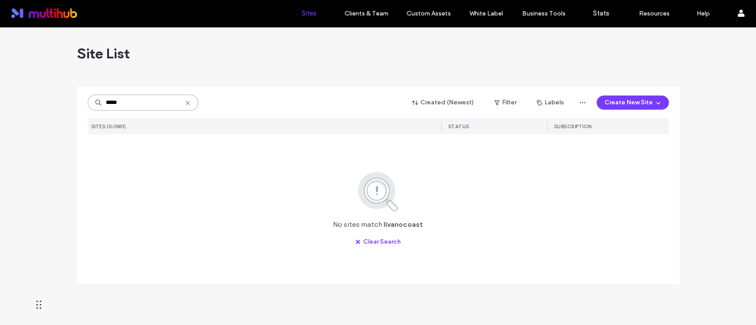
type input "*****"
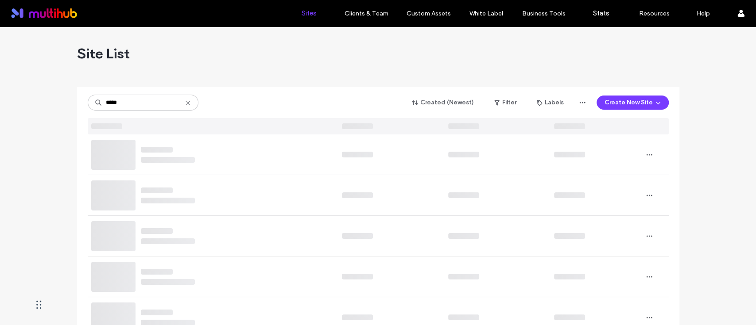
click at [268, 72] on div "Site List" at bounding box center [378, 53] width 602 height 53
click at [268, 69] on div "Site List" at bounding box center [378, 53] width 602 height 53
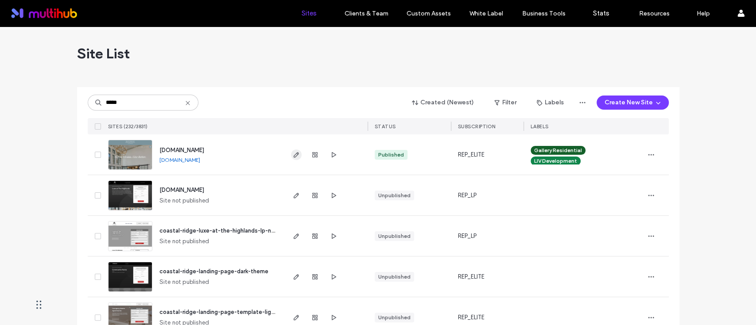
click at [293, 157] on use "button" at bounding box center [295, 154] width 5 height 5
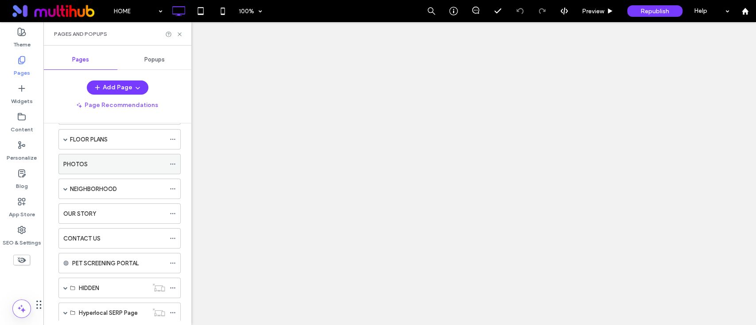
scroll to position [59, 0]
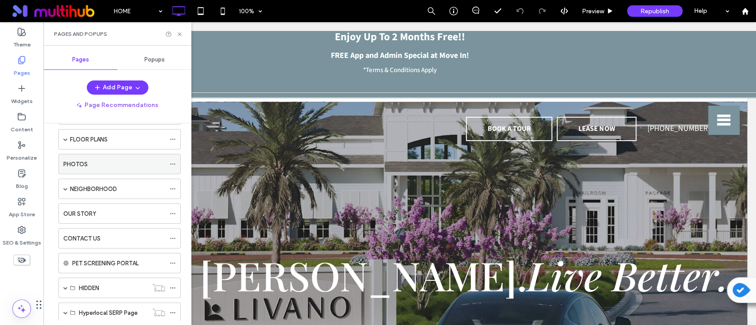
click at [88, 163] on div "PHOTOS" at bounding box center [114, 164] width 102 height 9
click at [180, 36] on div at bounding box center [378, 162] width 756 height 325
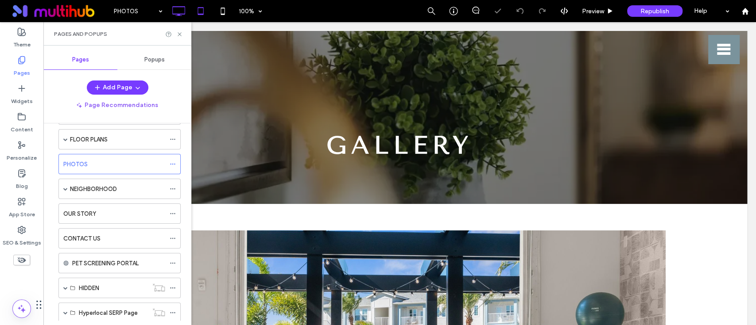
scroll to position [177, 0]
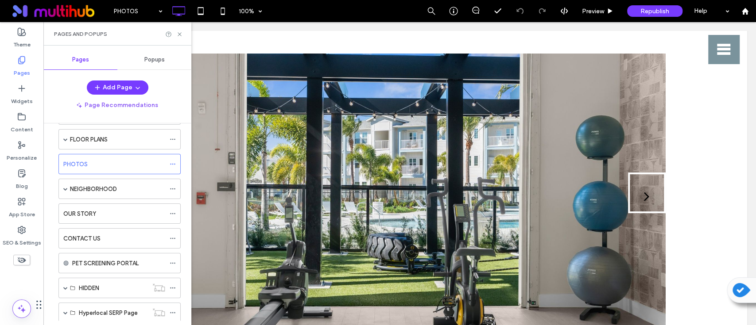
click at [25, 55] on div "Pages" at bounding box center [21, 66] width 43 height 28
click at [25, 73] on label "Pages" at bounding box center [22, 71] width 16 height 12
click at [19, 115] on use at bounding box center [21, 116] width 7 height 7
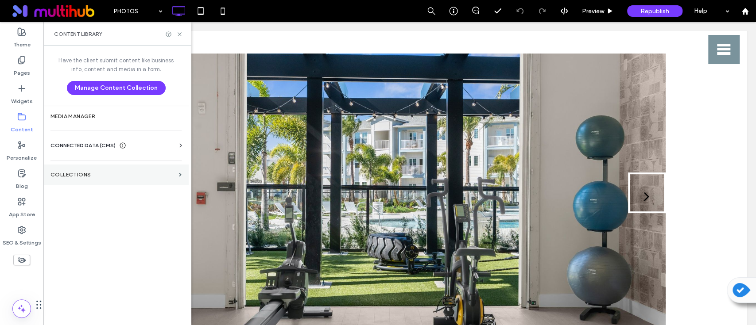
click at [103, 179] on section "Collections" at bounding box center [115, 175] width 145 height 20
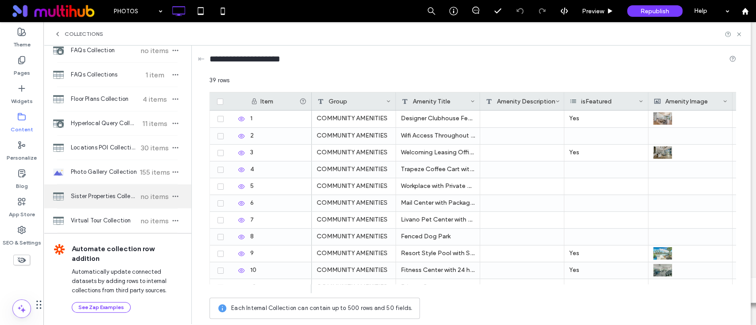
scroll to position [12, 0]
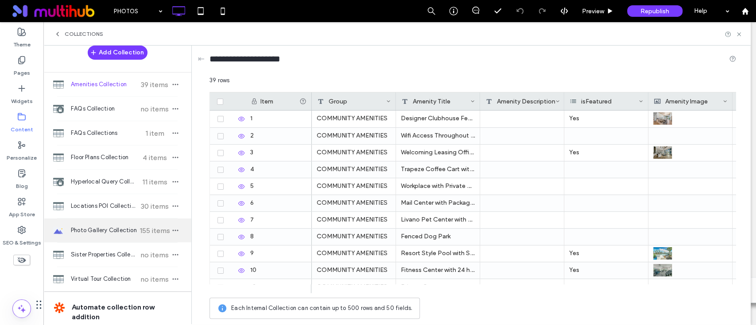
click at [105, 228] on span "Photo Gallery Collection" at bounding box center [104, 230] width 66 height 9
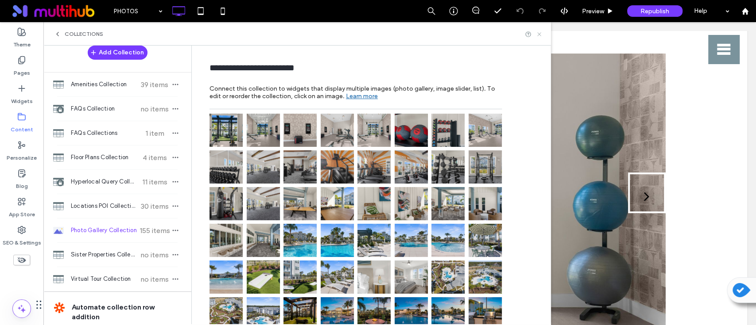
click at [539, 35] on icon at bounding box center [539, 34] width 7 height 7
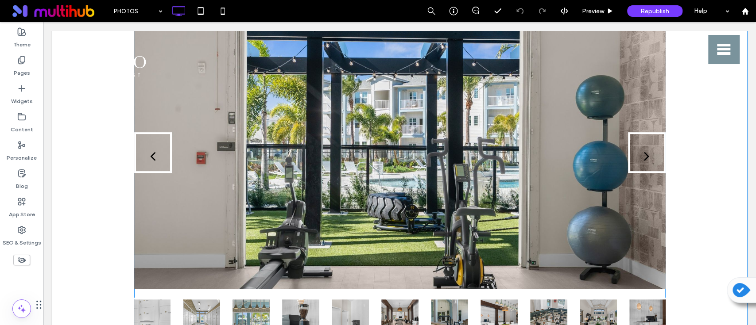
scroll to position [236, 0]
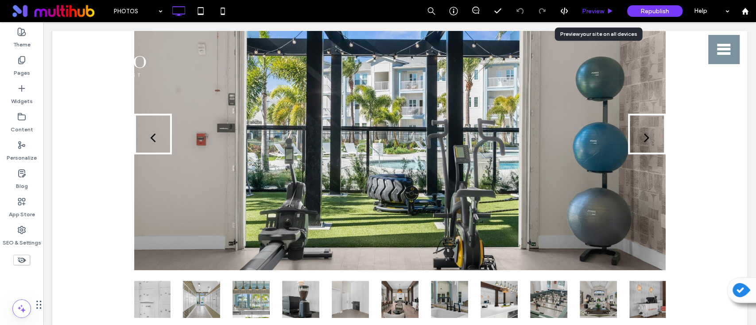
click at [590, 16] on div "Preview" at bounding box center [597, 11] width 45 height 22
click at [592, 16] on div "Preview" at bounding box center [597, 11] width 45 height 22
click at [33, 73] on div "Pages" at bounding box center [21, 66] width 43 height 28
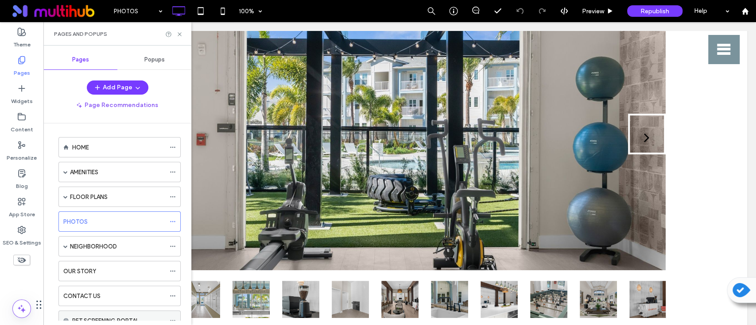
scroll to position [0, 0]
click at [28, 94] on label "Widgets" at bounding box center [22, 99] width 22 height 12
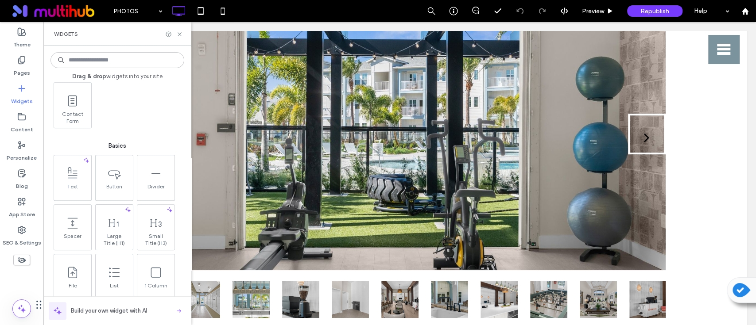
scroll to position [413, 0]
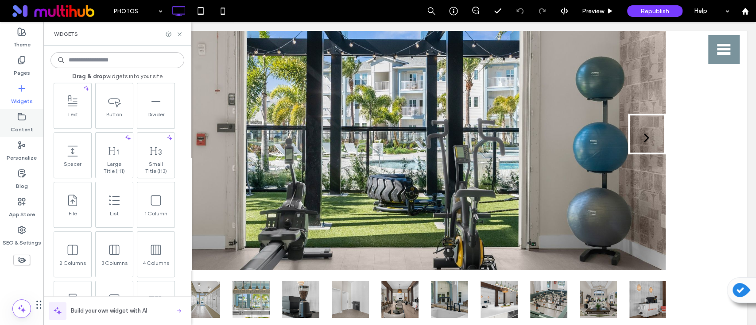
click at [21, 126] on label "Content" at bounding box center [22, 127] width 23 height 12
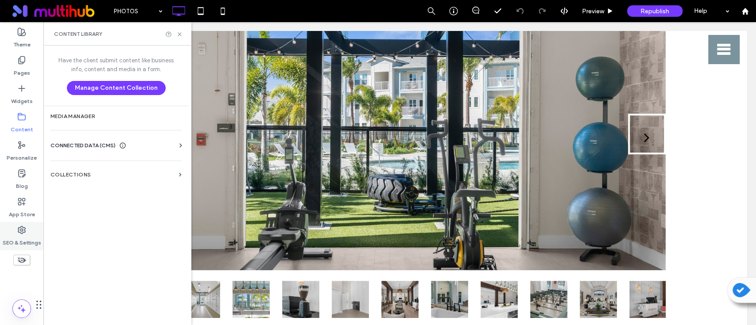
click at [29, 228] on div "SEO & Settings" at bounding box center [21, 236] width 43 height 28
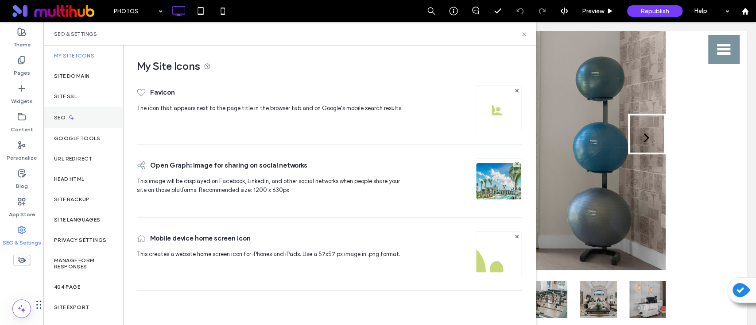
click at [77, 112] on div "SEO" at bounding box center [83, 118] width 80 height 22
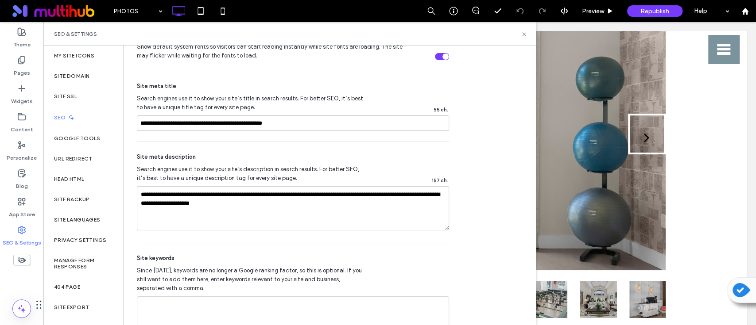
scroll to position [550, 0]
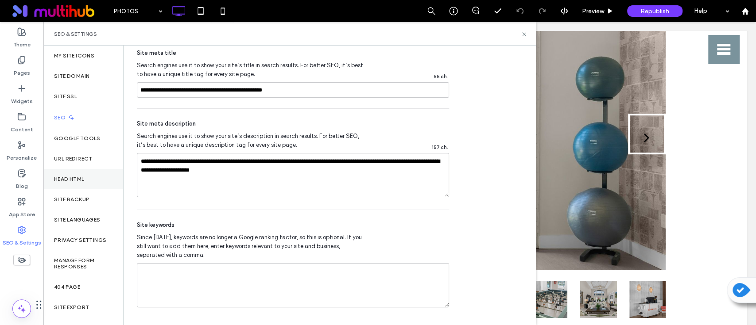
click at [75, 174] on div "Head HTML" at bounding box center [83, 179] width 80 height 20
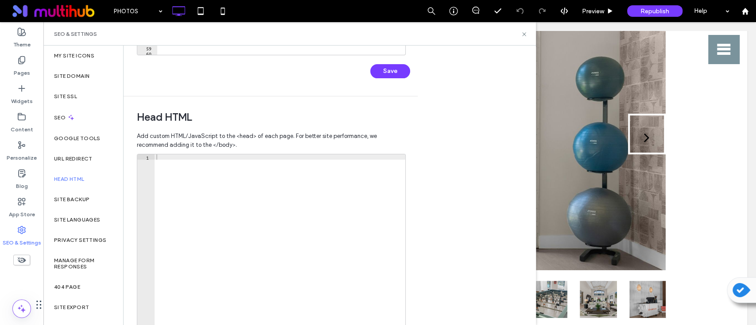
scroll to position [281, 0]
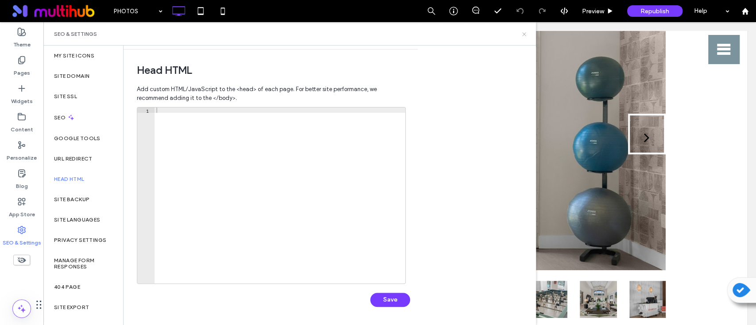
click at [521, 37] on icon at bounding box center [524, 34] width 7 height 7
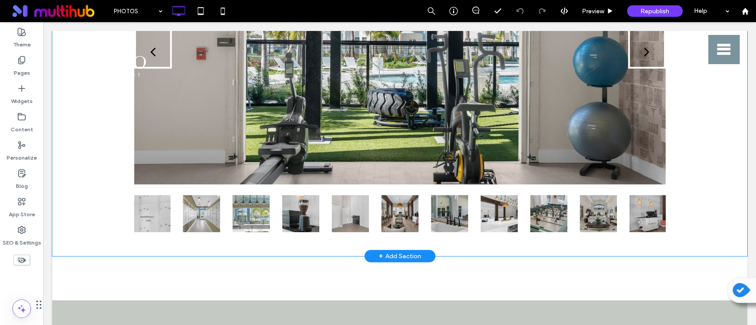
scroll to position [175, 0]
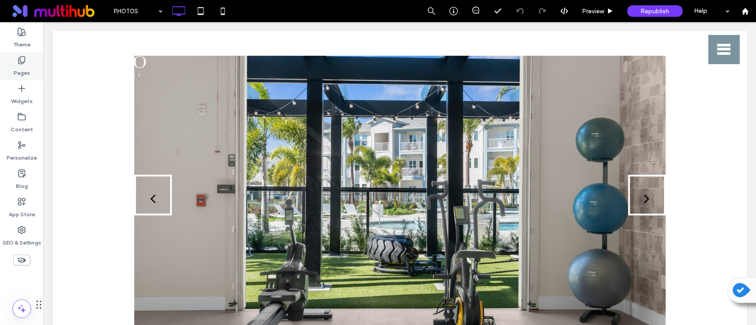
click at [19, 62] on icon at bounding box center [21, 60] width 9 height 9
click at [23, 69] on label "Pages" at bounding box center [22, 71] width 16 height 12
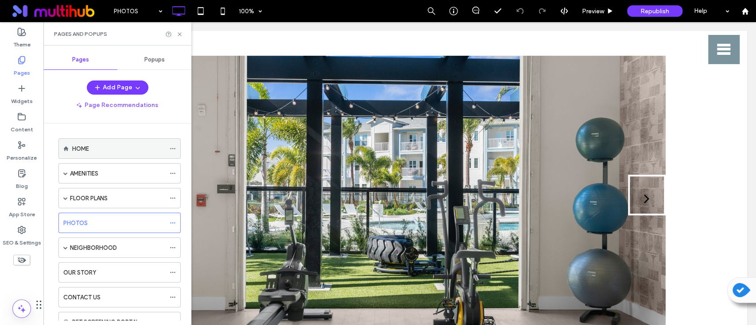
click at [89, 147] on div "HOME" at bounding box center [118, 148] width 93 height 9
click at [178, 36] on icon at bounding box center [179, 34] width 7 height 7
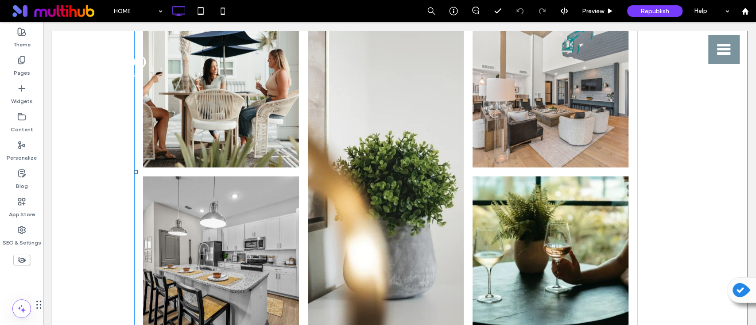
scroll to position [1357, 0]
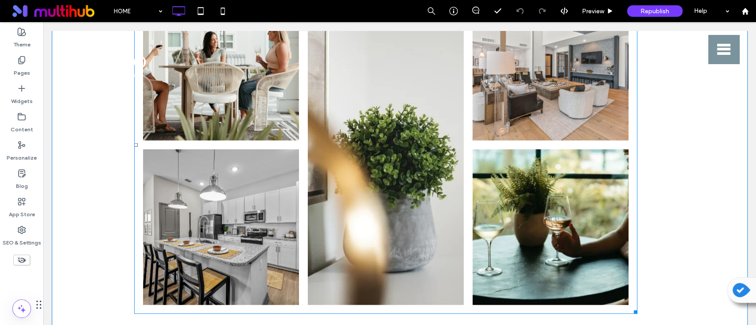
click at [400, 200] on link at bounding box center [386, 145] width 156 height 321
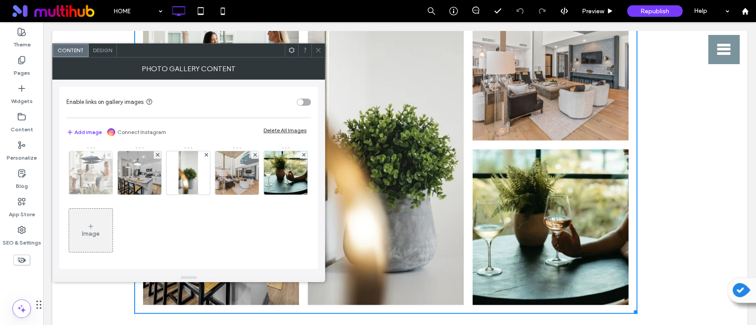
click at [108, 154] on use at bounding box center [109, 155] width 4 height 4
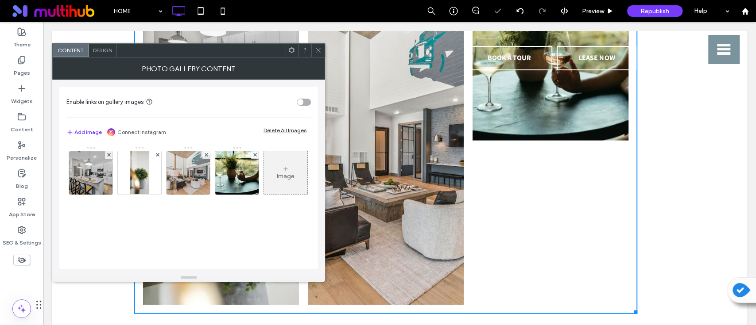
click at [108, 154] on use at bounding box center [109, 155] width 4 height 4
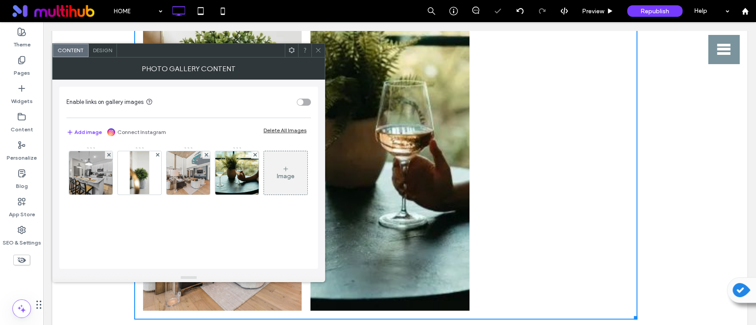
scroll to position [1360, 0]
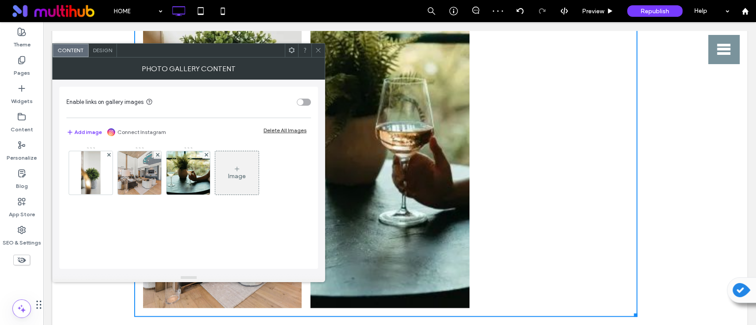
click at [108, 154] on use at bounding box center [109, 155] width 4 height 4
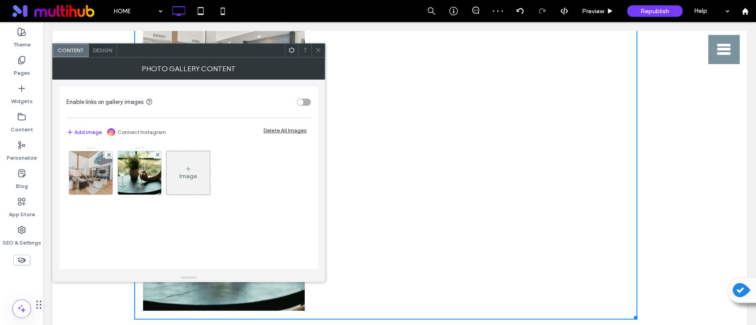
click at [108, 154] on use at bounding box center [109, 155] width 4 height 4
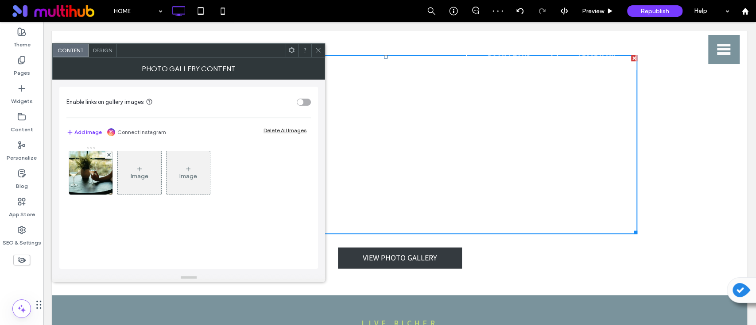
click at [108, 154] on use at bounding box center [109, 155] width 4 height 4
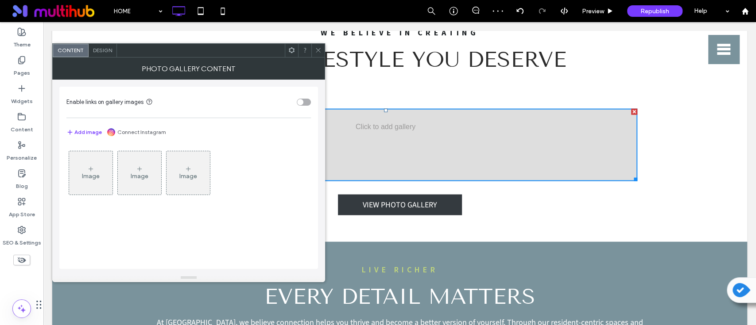
click at [94, 178] on div "Image" at bounding box center [91, 177] width 18 height 8
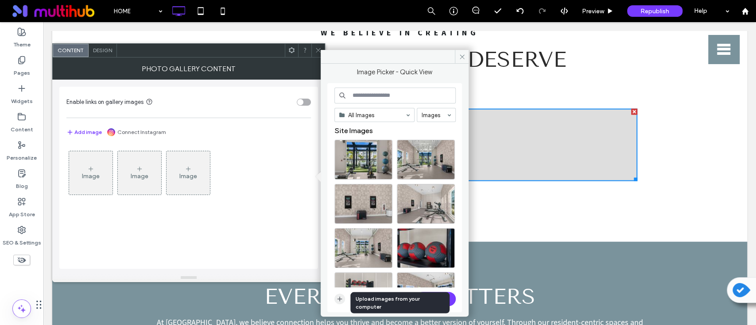
click at [344, 298] on span "button" at bounding box center [339, 299] width 11 height 11
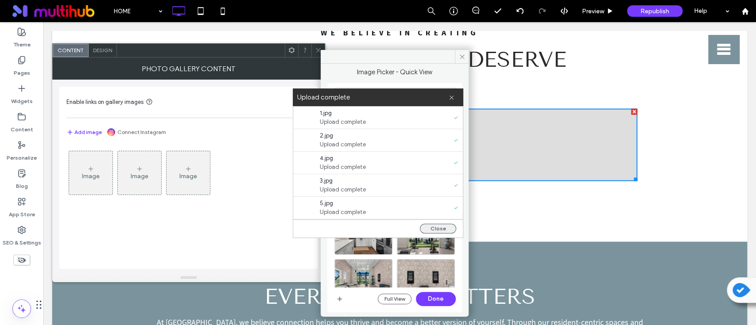
click at [432, 228] on button "Close" at bounding box center [438, 229] width 36 height 10
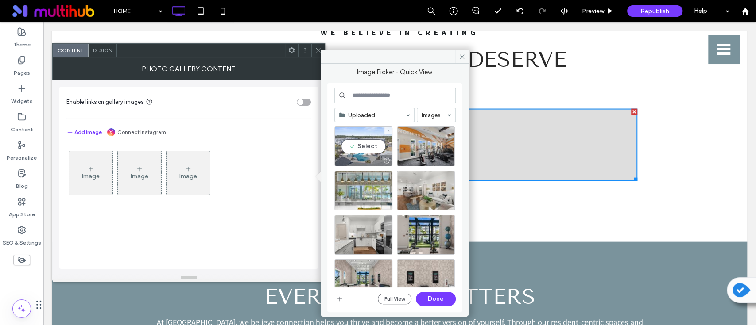
click at [369, 151] on div "Select" at bounding box center [363, 147] width 58 height 40
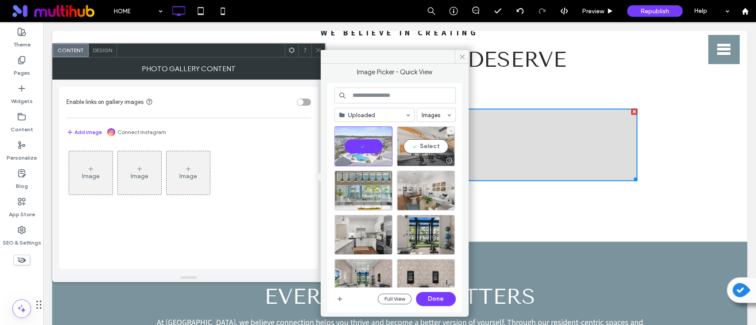
click at [426, 149] on div "Select" at bounding box center [426, 147] width 58 height 40
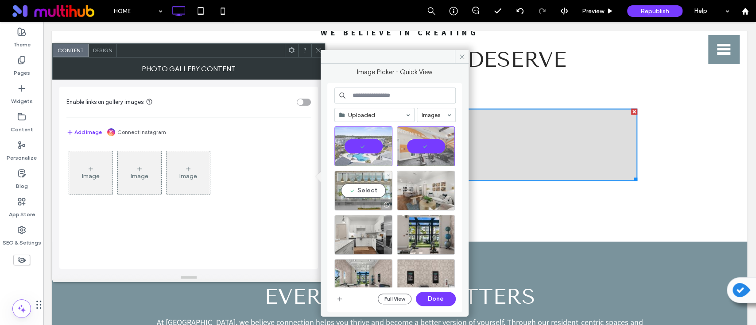
click at [369, 189] on div "Select" at bounding box center [363, 191] width 58 height 40
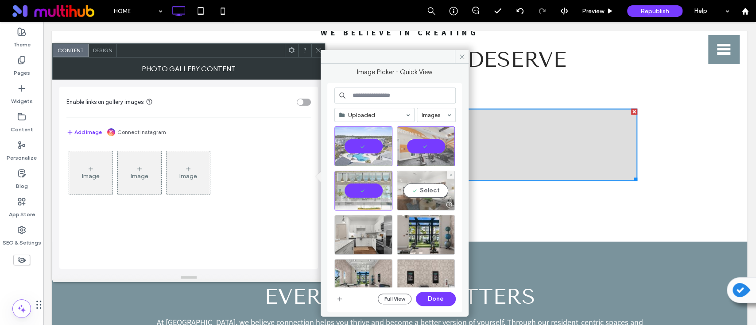
click at [435, 192] on div "Select" at bounding box center [426, 191] width 58 height 40
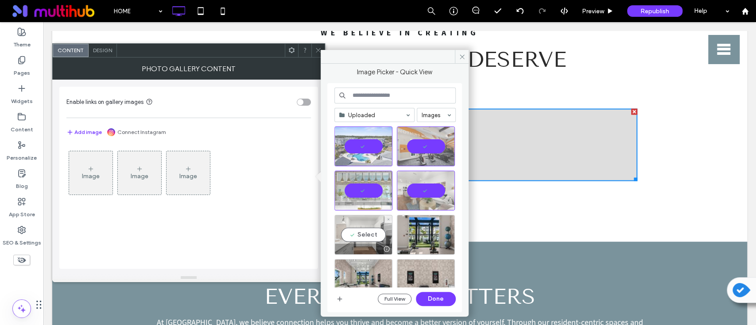
click at [367, 233] on div "Select" at bounding box center [363, 235] width 58 height 40
click at [436, 300] on button "Done" at bounding box center [436, 299] width 40 height 14
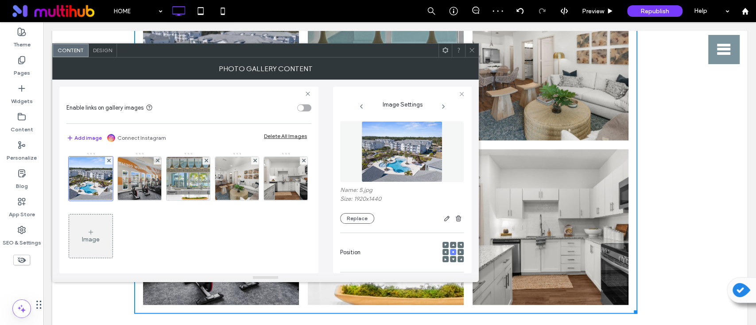
scroll to position [3, 0]
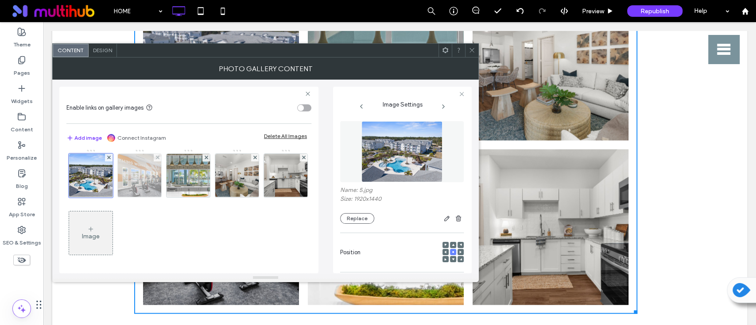
click at [154, 178] on img at bounding box center [139, 175] width 65 height 43
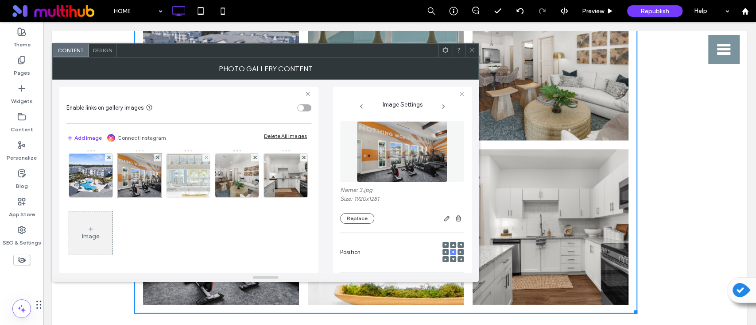
click at [202, 184] on img at bounding box center [188, 175] width 65 height 43
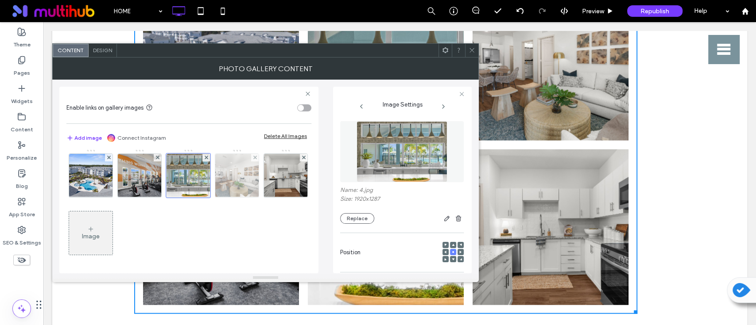
click at [240, 185] on img at bounding box center [237, 175] width 65 height 43
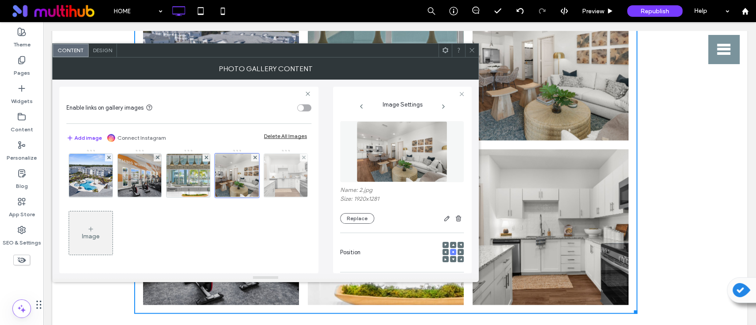
click at [253, 197] on img at bounding box center [285, 175] width 65 height 43
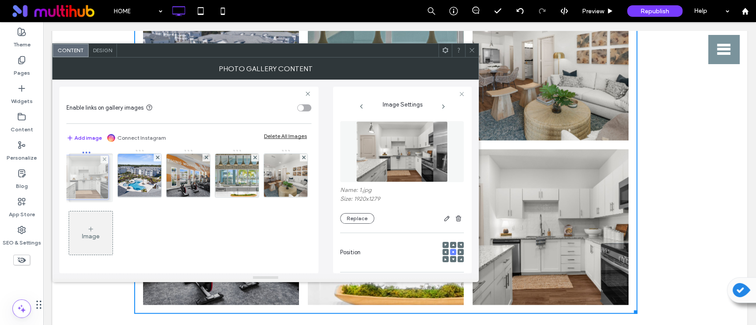
drag, startPoint x: 94, startPoint y: 242, endPoint x: 87, endPoint y: 186, distance: 56.2
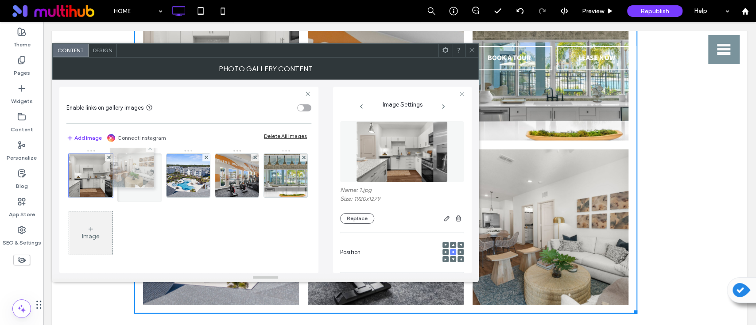
drag, startPoint x: 94, startPoint y: 238, endPoint x: 131, endPoint y: 173, distance: 75.0
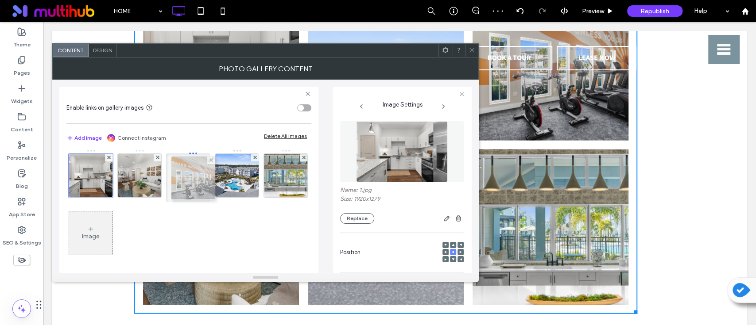
drag, startPoint x: 229, startPoint y: 178, endPoint x: 197, endPoint y: 179, distance: 32.3
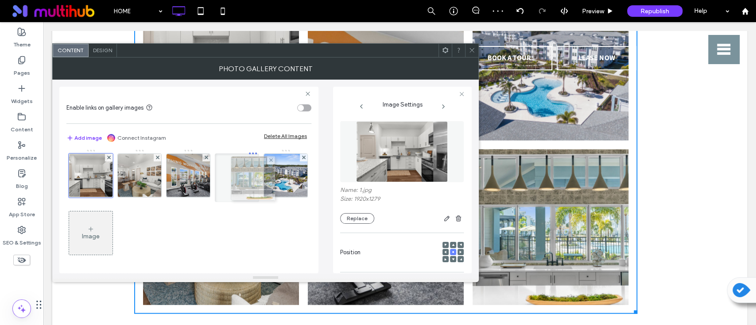
drag, startPoint x: 85, startPoint y: 231, endPoint x: 245, endPoint y: 176, distance: 168.8
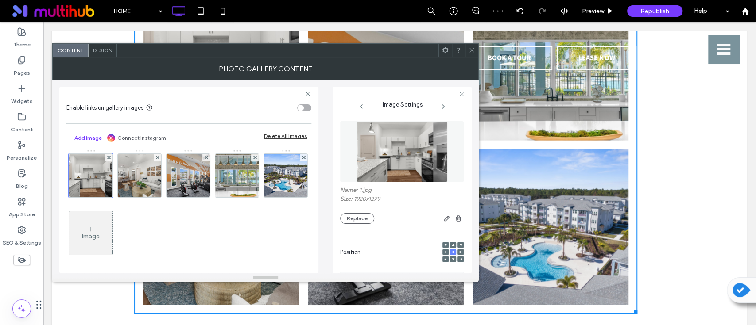
click at [228, 227] on div "Image" at bounding box center [188, 206] width 244 height 115
click at [471, 51] on icon at bounding box center [471, 50] width 7 height 7
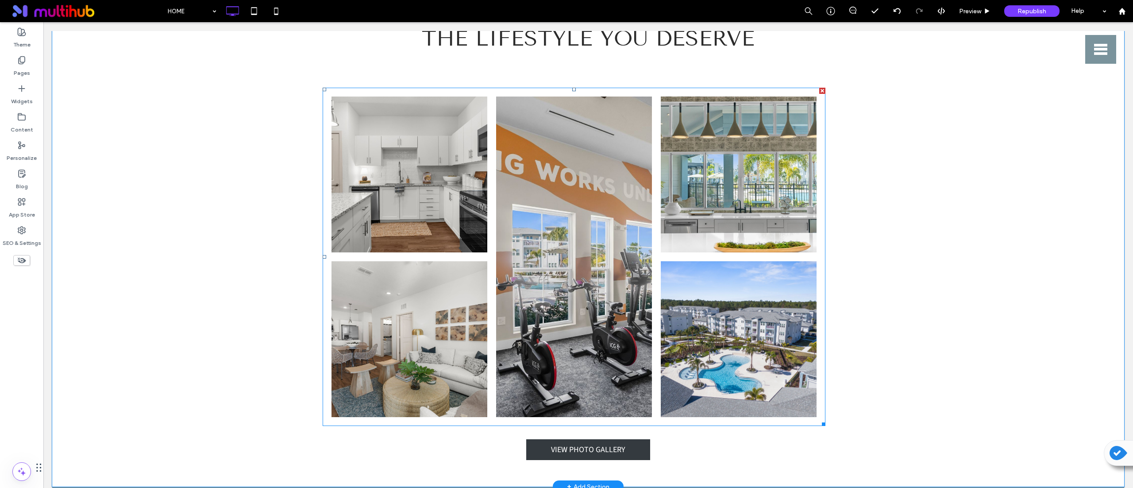
scroll to position [1410, 0]
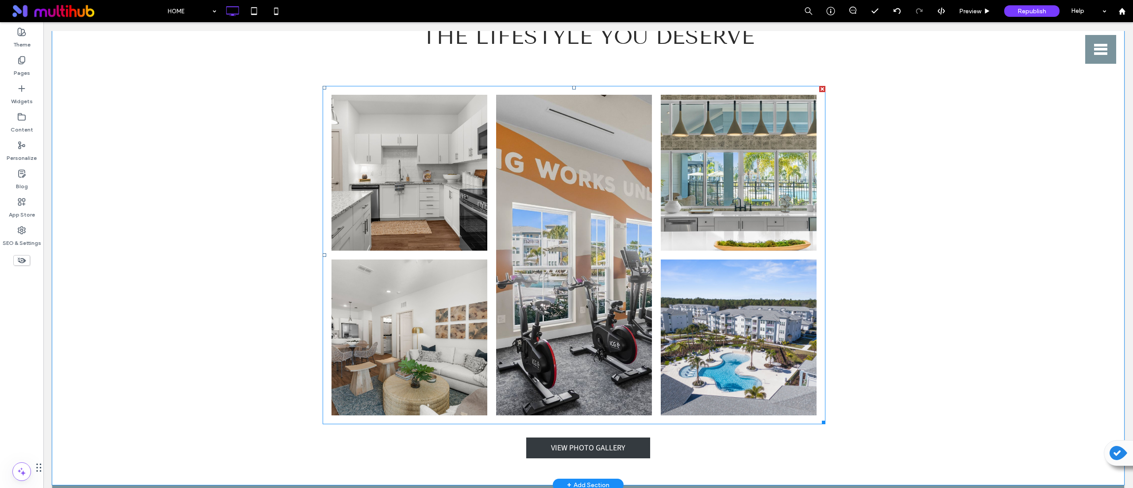
click at [588, 304] on link at bounding box center [574, 255] width 156 height 321
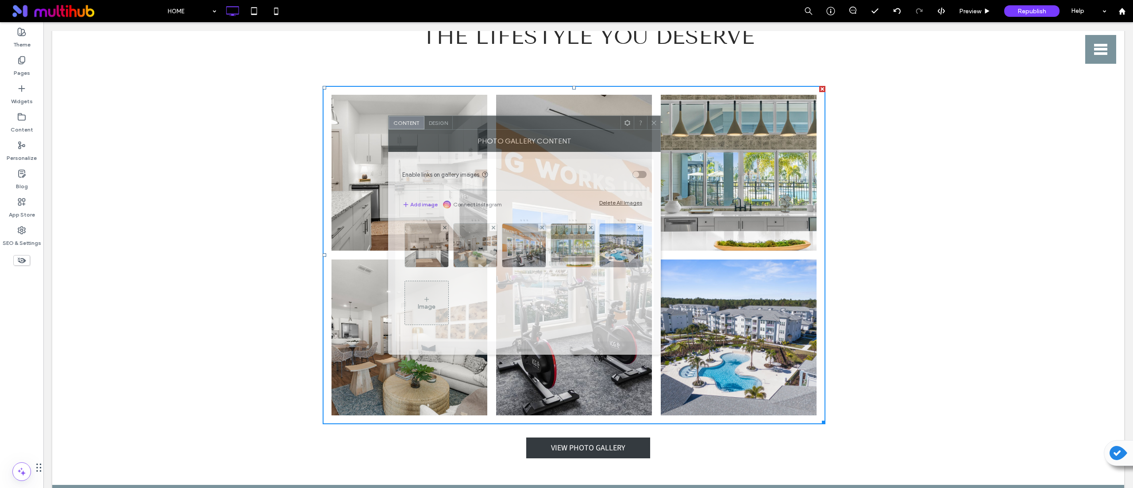
drag, startPoint x: 1007, startPoint y: 139, endPoint x: 670, endPoint y: 141, distance: 336.9
click at [661, 132] on div "Photo Gallery Content" at bounding box center [524, 141] width 273 height 22
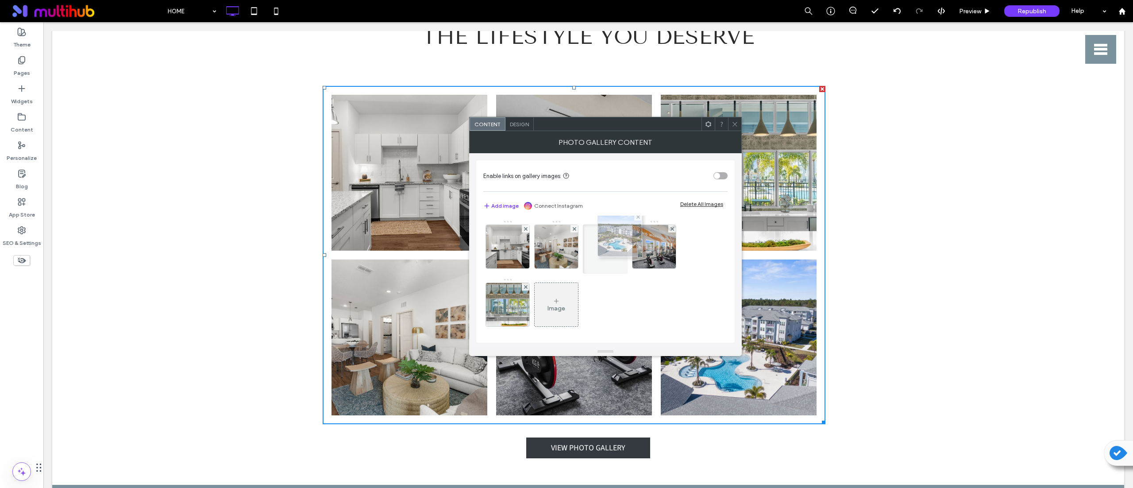
drag, startPoint x: 511, startPoint y: 295, endPoint x: 618, endPoint y: 226, distance: 128.1
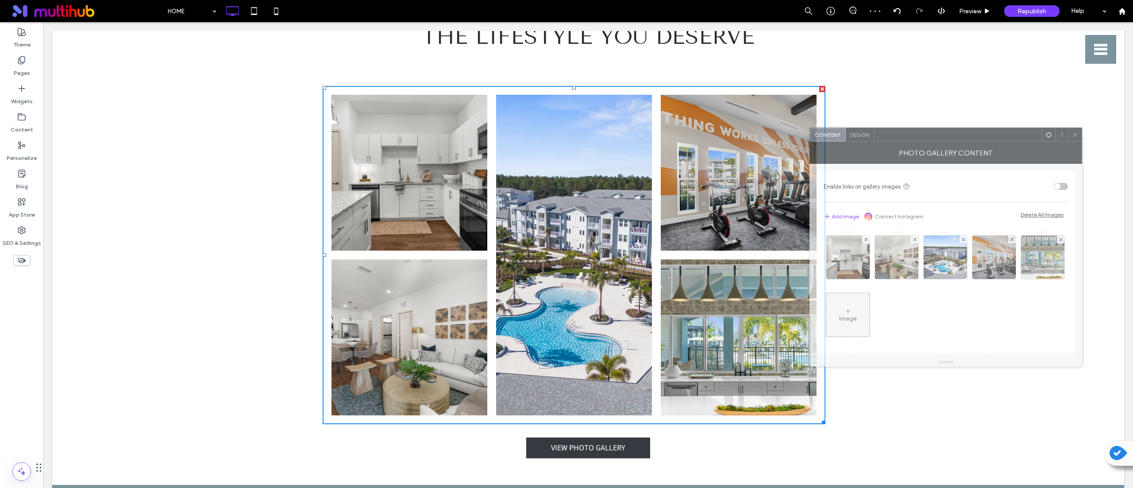
drag, startPoint x: 629, startPoint y: 138, endPoint x: 987, endPoint y: 142, distance: 358.2
click at [755, 142] on div "Photo Gallery Content" at bounding box center [946, 153] width 273 height 22
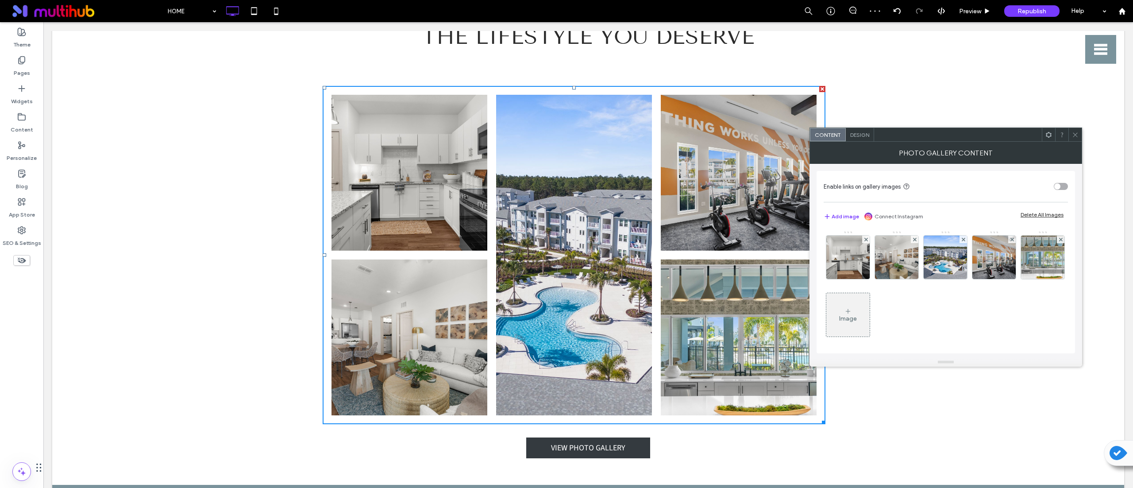
click at [755, 138] on span at bounding box center [1075, 134] width 7 height 13
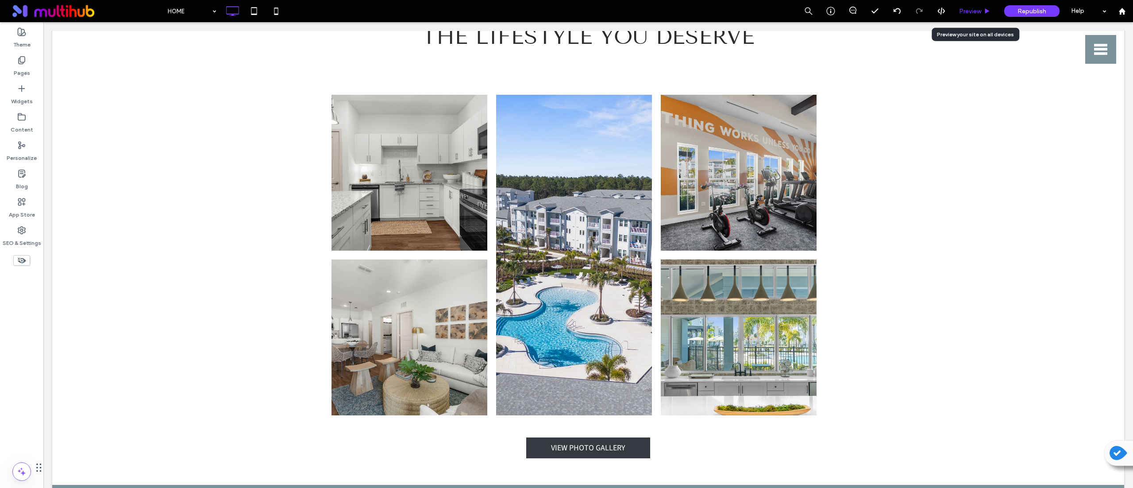
click at [755, 9] on span "Preview" at bounding box center [970, 12] width 22 height 8
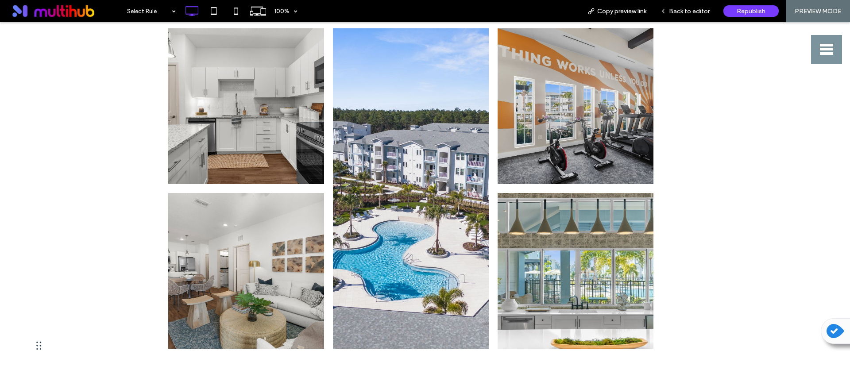
scroll to position [1344, 0]
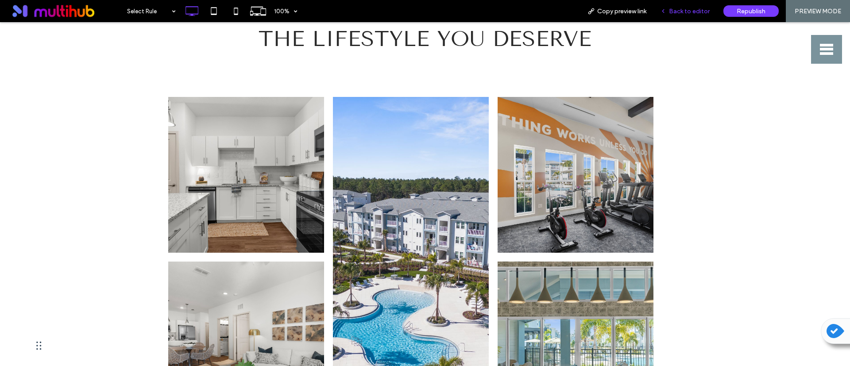
click at [693, 8] on span "Back to editor" at bounding box center [689, 12] width 41 height 8
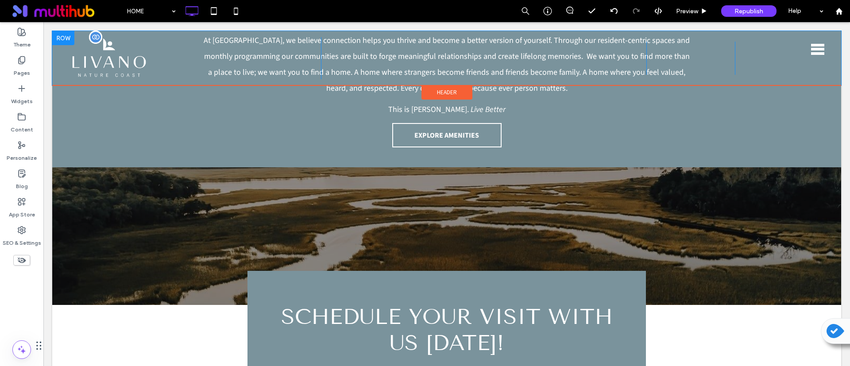
scroll to position [1809, 0]
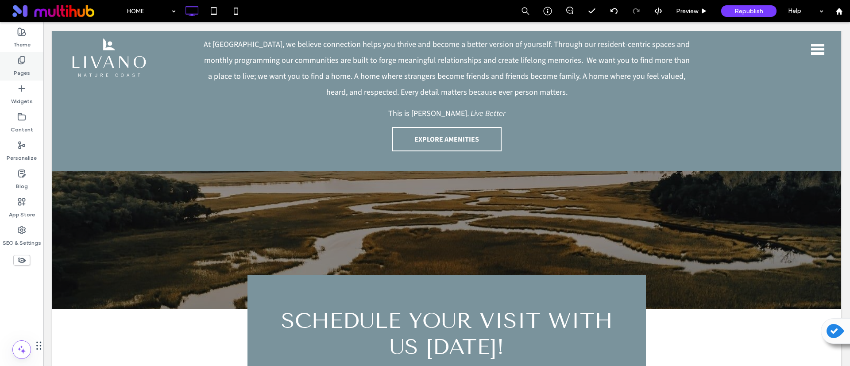
click at [18, 64] on icon at bounding box center [21, 60] width 9 height 9
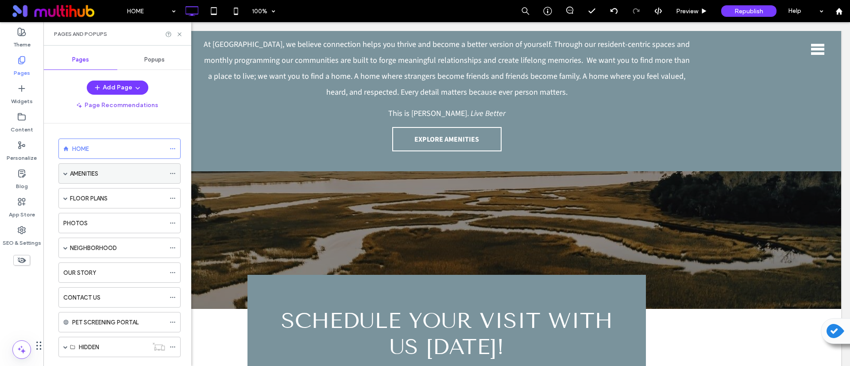
click at [98, 176] on label "AMENITIES" at bounding box center [84, 173] width 28 height 15
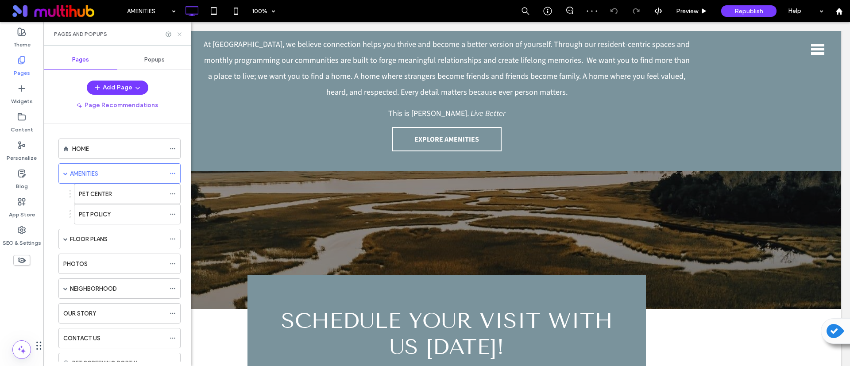
click at [177, 36] on icon at bounding box center [179, 34] width 7 height 7
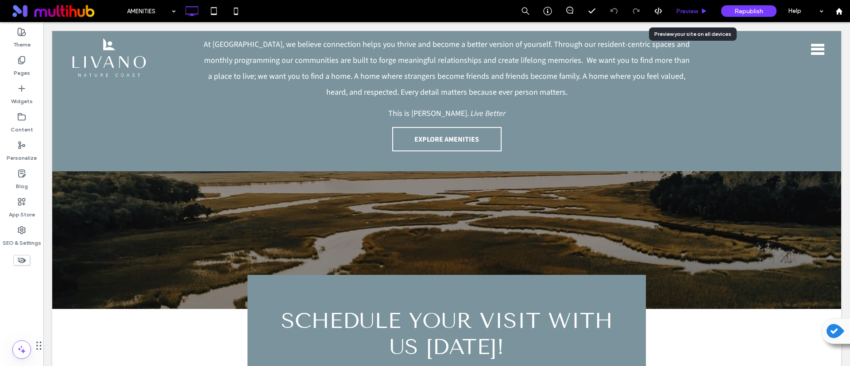
click at [688, 7] on div "Preview" at bounding box center [691, 11] width 45 height 22
click at [690, 8] on span "Preview" at bounding box center [687, 12] width 22 height 8
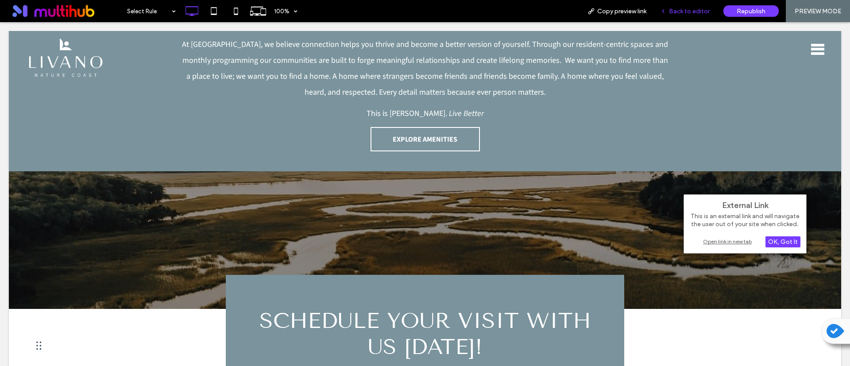
click at [685, 16] on div "Back to editor" at bounding box center [684, 11] width 63 height 22
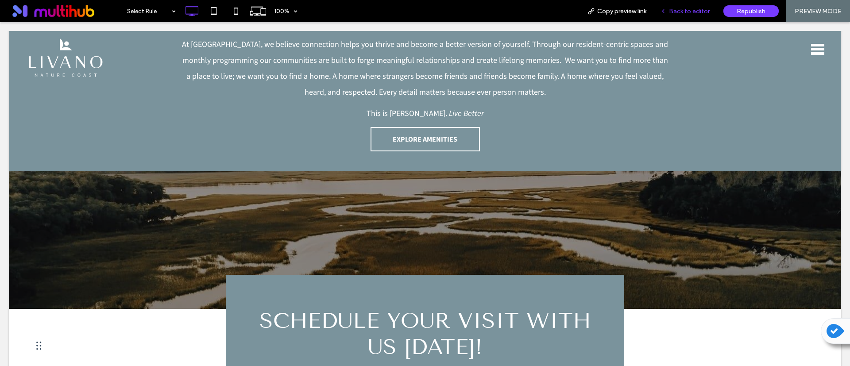
click at [703, 14] on span "Back to editor" at bounding box center [689, 12] width 41 height 8
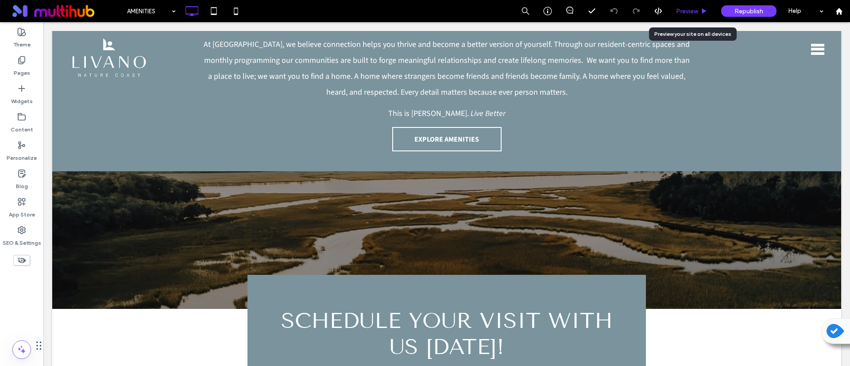
click at [690, 13] on span "Preview" at bounding box center [687, 12] width 22 height 8
